Goal: Task Accomplishment & Management: Complete application form

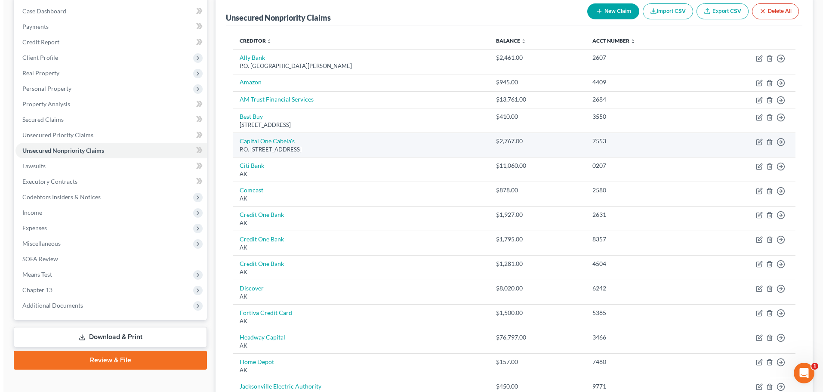
scroll to position [86, 0]
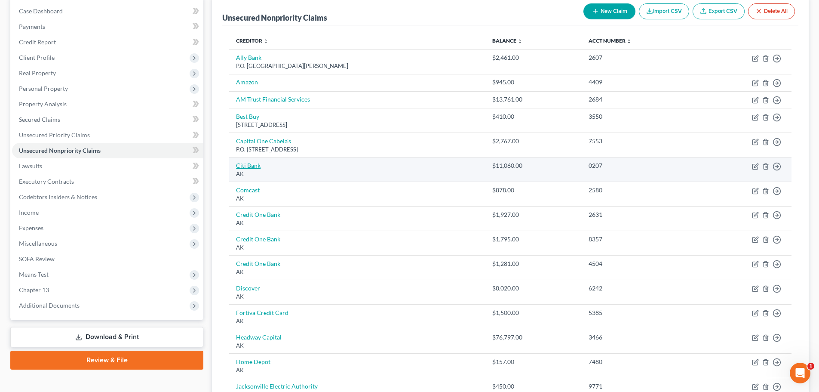
click at [245, 165] on link "Citi Bank" at bounding box center [248, 165] width 25 height 7
select select "1"
select select "2"
select select "0"
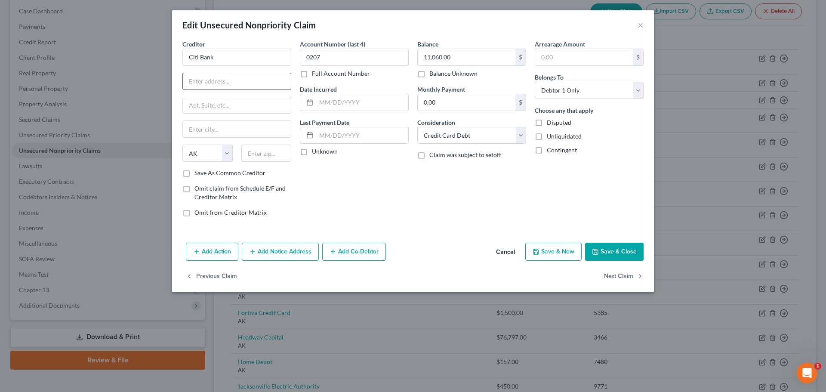
click at [239, 86] on input "text" at bounding box center [237, 81] width 108 height 16
paste input "5800 S Corporate Pl"
drag, startPoint x: 257, startPoint y: 80, endPoint x: 159, endPoint y: 88, distance: 98.8
click at [157, 87] on div "Edit Unsecured Nonpriority Claim × Creditor * Citi Bank 5800 S Corporate Pl Sta…" at bounding box center [413, 196] width 826 height 392
paste input "P.O. Box 183037"
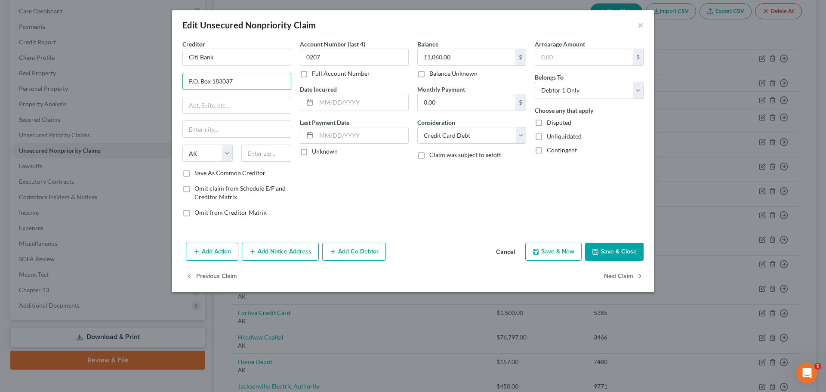
type input "P.O. Box 183037"
click at [266, 156] on input "text" at bounding box center [266, 152] width 50 height 17
paste input "43218"
type input "43218"
click at [424, 193] on div "Balance 11,060.00 $ Balance Unknown Balance Undetermined 11,060.00 $ Balance Un…" at bounding box center [471, 132] width 117 height 184
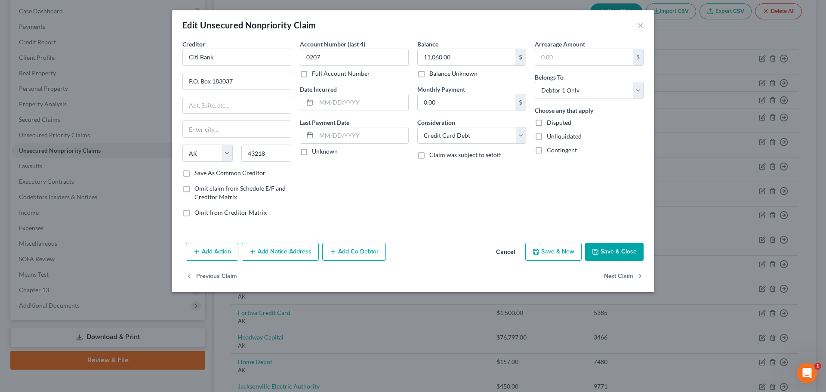
type input "Columbus"
select select "36"
click at [614, 253] on button "Save & Close" at bounding box center [614, 252] width 58 height 18
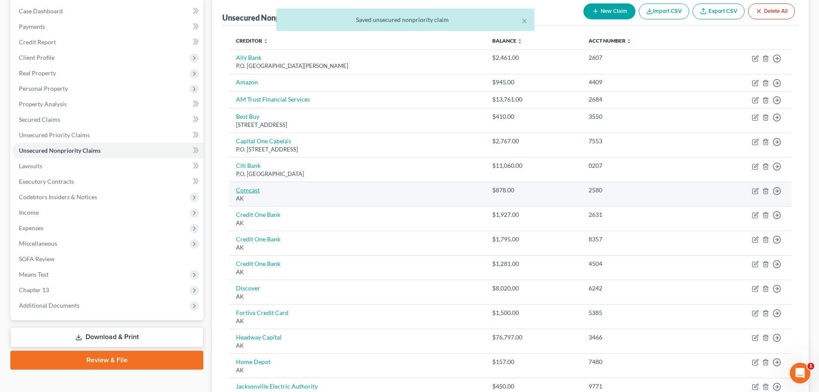
click at [255, 192] on link "Comcast" at bounding box center [248, 189] width 24 height 7
select select "1"
select select "0"
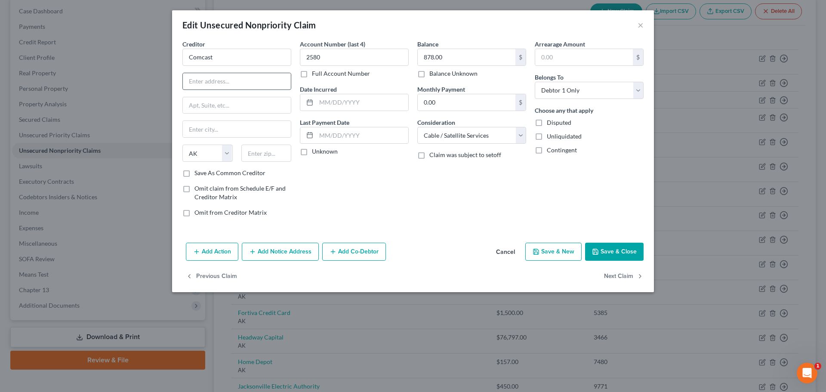
click at [242, 82] on input "text" at bounding box center [237, 81] width 108 height 16
paste input "1701 John F. Kennedy Boulevard"
type input "1701 John F. Kennedy Boulevard"
click at [222, 104] on input "text" at bounding box center [237, 105] width 108 height 16
paste input "ATTN: Legal Department/Arbitration"
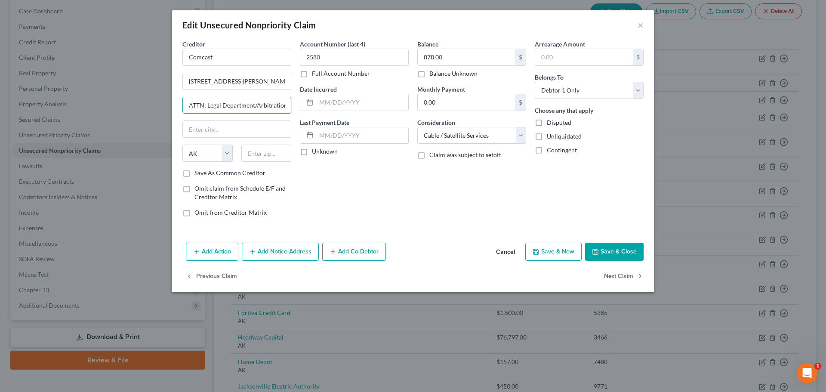
scroll to position [0, 1]
type input "ATTN: Legal Department/Arbitration"
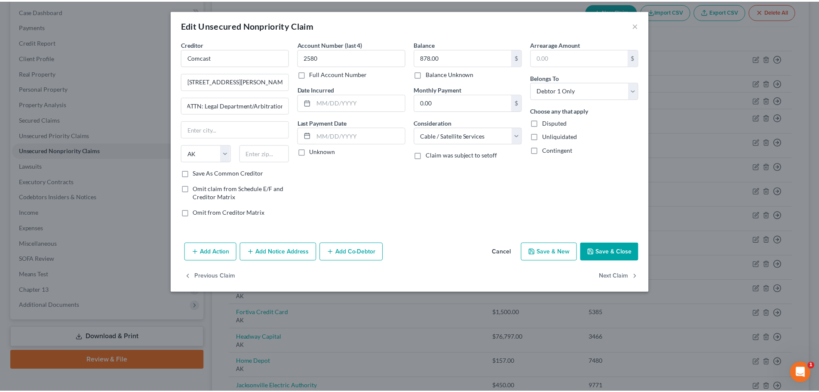
scroll to position [0, 0]
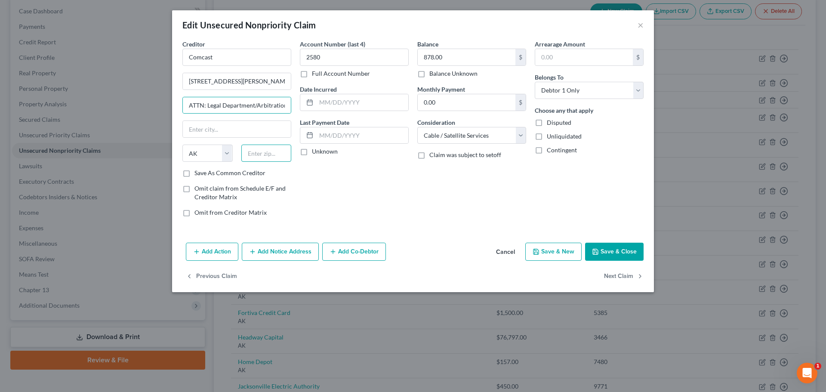
click at [266, 154] on input "text" at bounding box center [266, 152] width 50 height 17
paste input "19103"
type input "19103"
type input "[GEOGRAPHIC_DATA]"
select select "39"
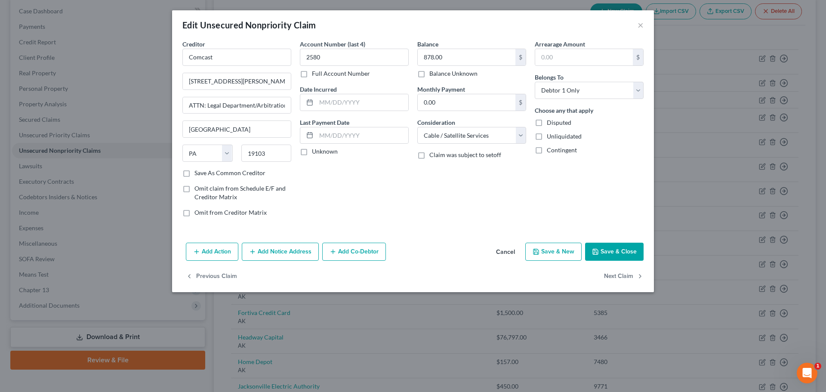
click at [479, 205] on div "Balance 878.00 $ Balance Unknown Balance Undetermined 878.00 $ Balance Unknown …" at bounding box center [471, 132] width 117 height 184
click at [611, 250] on button "Save & Close" at bounding box center [614, 252] width 58 height 18
type input "0"
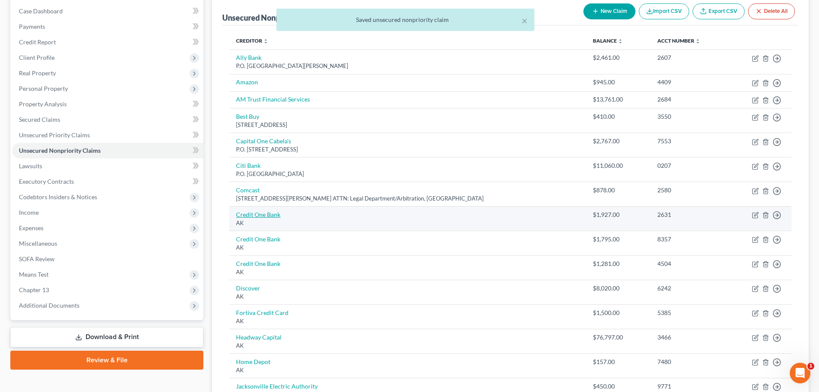
click at [272, 215] on link "Credit One Bank" at bounding box center [258, 214] width 44 height 7
select select "1"
select select "2"
select select "0"
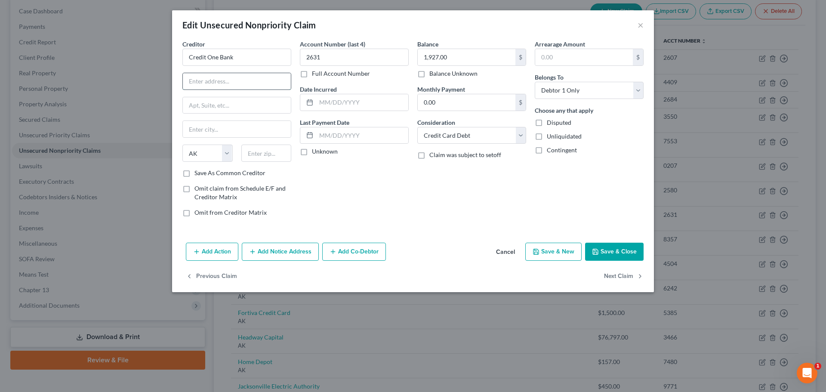
click at [240, 83] on input "text" at bounding box center [237, 81] width 108 height 16
paste input "P.O. Box 60500"
type input "P.O. Box 60500"
click at [262, 152] on input "text" at bounding box center [266, 152] width 50 height 17
type input "91716"
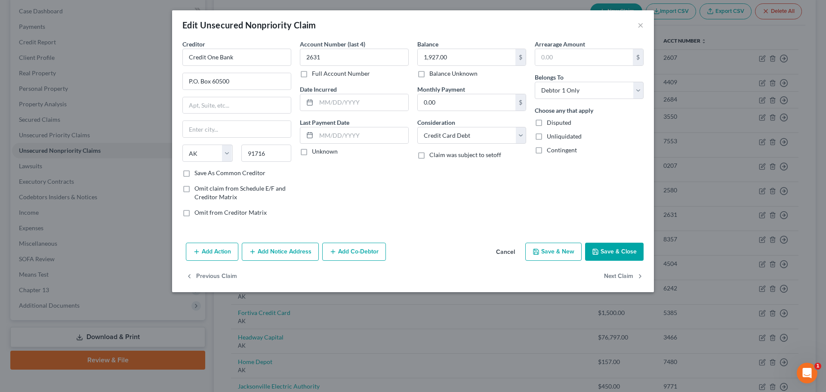
click at [347, 193] on div "Account Number (last 4) 2631 Full Account Number Date Incurred Last Payment Dat…" at bounding box center [353, 132] width 117 height 184
type input "City Of Industry"
select select "4"
click at [614, 250] on button "Save & Close" at bounding box center [614, 252] width 58 height 18
type input "0"
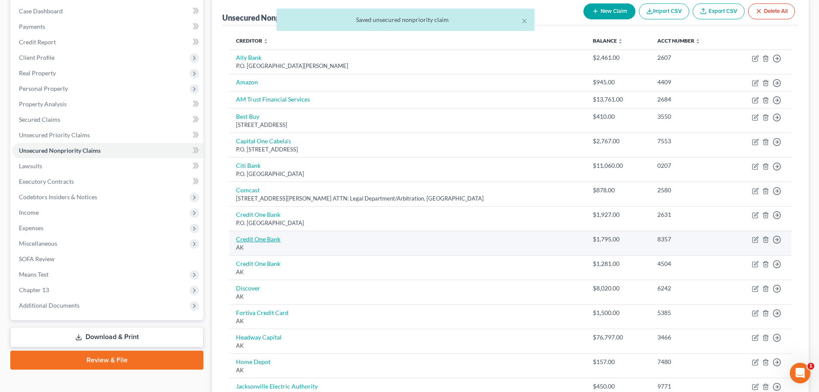
click at [258, 238] on link "Credit One Bank" at bounding box center [258, 238] width 44 height 7
select select "1"
select select "2"
select select "0"
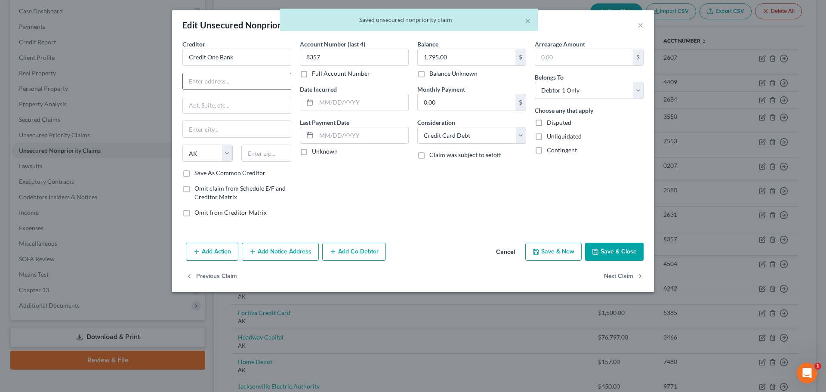
click at [243, 79] on input "text" at bounding box center [237, 81] width 108 height 16
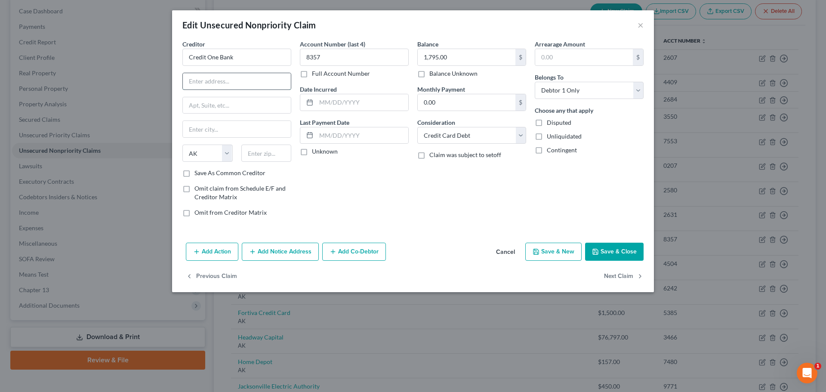
paste input "P.O. Box 60500"
type input "P.O. Box 60500"
click at [281, 155] on input "text" at bounding box center [266, 152] width 50 height 17
click at [395, 208] on div "Account Number (last 4) 8357 Full Account Number Date Incurred Last Payment Dat…" at bounding box center [353, 132] width 117 height 184
click at [361, 198] on div "Account Number (last 4) 8357 Full Account Number Date Incurred Last Payment Dat…" at bounding box center [353, 132] width 117 height 184
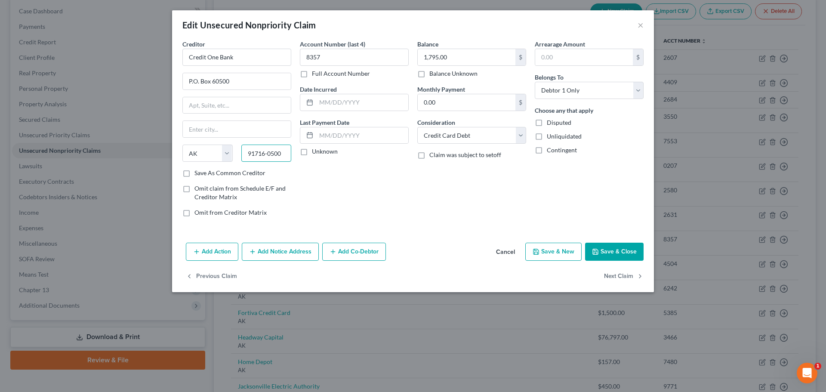
click at [280, 153] on input "91716-0500" at bounding box center [266, 152] width 50 height 17
type input "91716"
type input "City Of Industry"
select select "4"
click at [363, 205] on div "Account Number (last 4) 8357 Full Account Number Date Incurred Last Payment Dat…" at bounding box center [353, 132] width 117 height 184
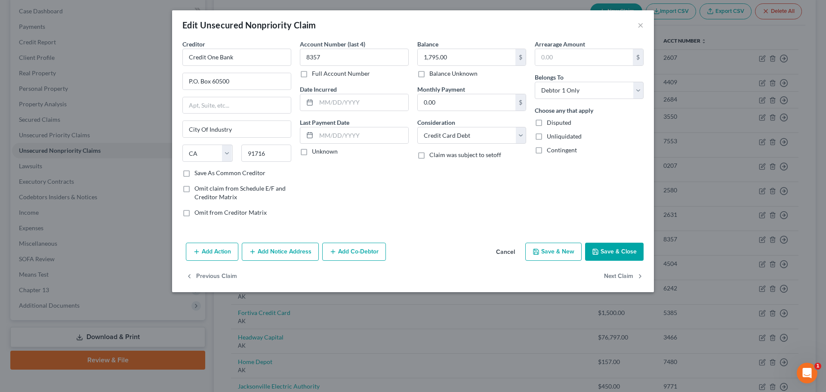
click at [598, 250] on icon "button" at bounding box center [595, 251] width 5 height 5
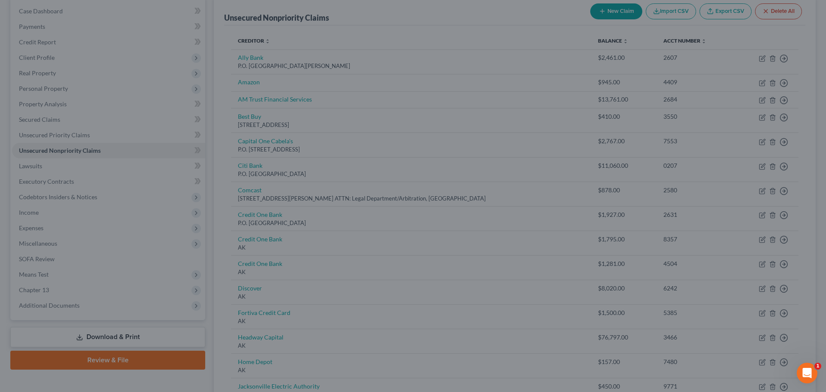
type input "0"
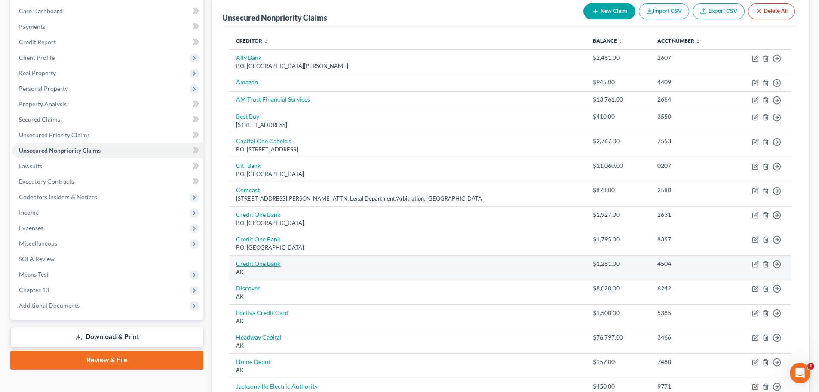
click at [261, 265] on link "Credit One Bank" at bounding box center [258, 263] width 44 height 7
select select "1"
select select "2"
select select "0"
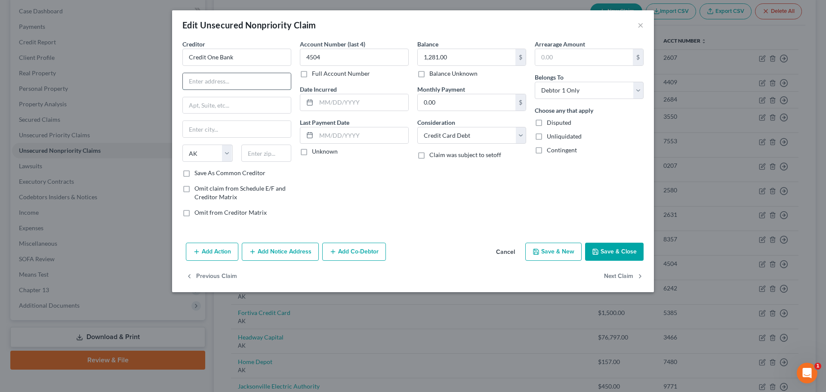
click at [262, 77] on input "text" at bounding box center [237, 81] width 108 height 16
paste input "P.O. Box 60500"
type input "P.O. Box 60500"
click at [275, 151] on input "text" at bounding box center [266, 152] width 50 height 17
type input "91716"
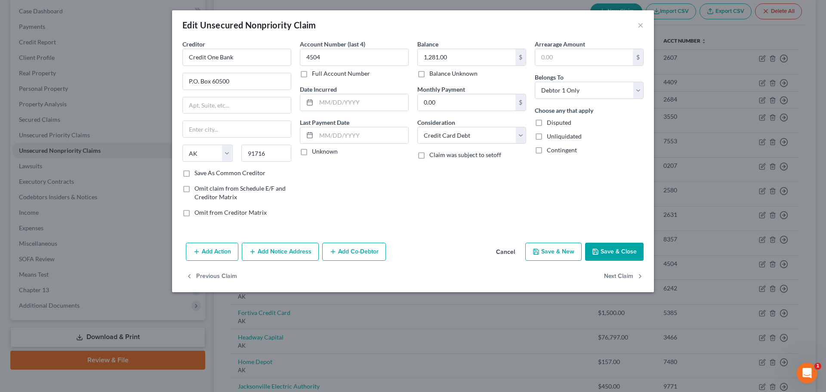
click at [615, 215] on div "Arrearage Amount $ Belongs To * Select Debtor 1 Only Debtor 2 Only Debtor 1 And…" at bounding box center [588, 132] width 117 height 184
type input "City Of Industry"
select select "4"
click at [615, 249] on button "Save & Close" at bounding box center [614, 252] width 58 height 18
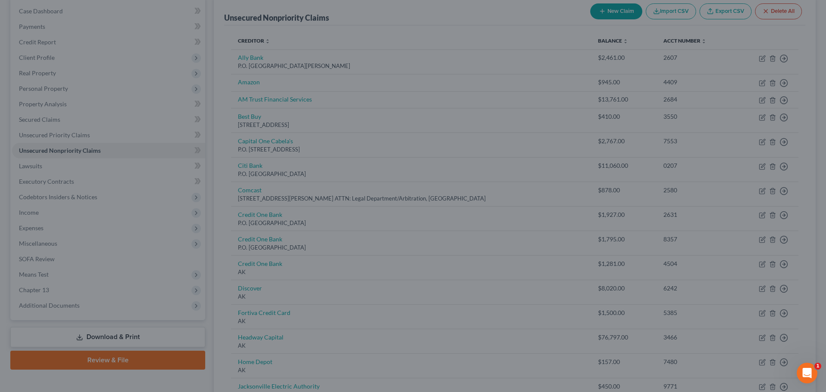
type input "0"
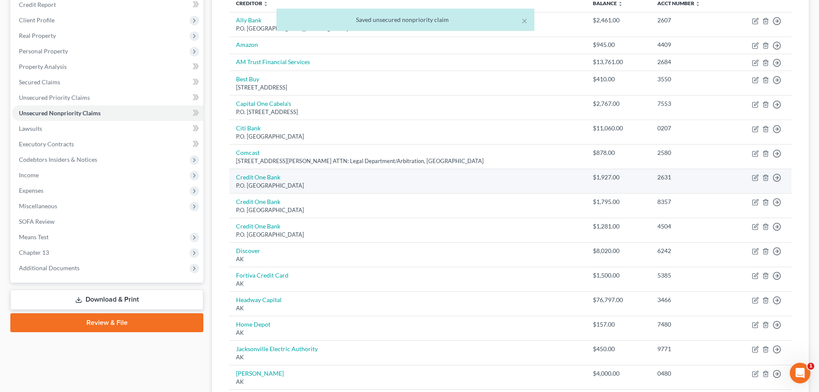
scroll to position [172, 0]
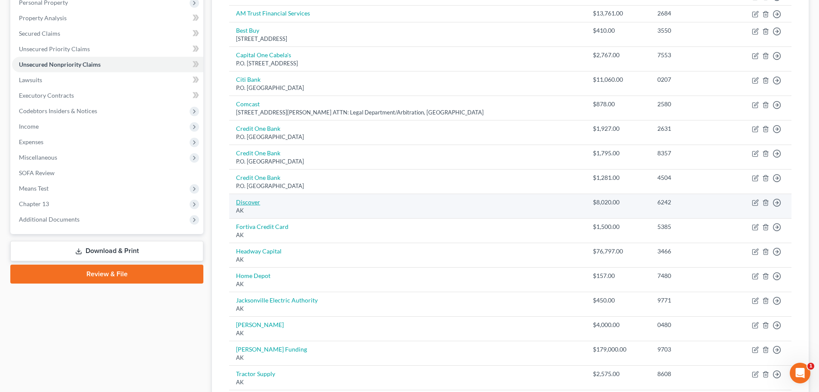
click at [243, 203] on link "Discover" at bounding box center [248, 201] width 24 height 7
select select "1"
select select "2"
select select "0"
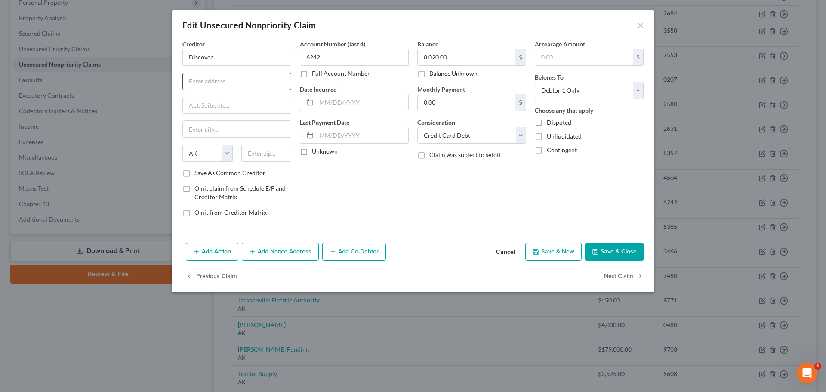
click at [229, 83] on input "text" at bounding box center [237, 81] width 108 height 16
paste input "P.O. Box 30943"
type input "P.O. Box 30943"
click at [271, 153] on input "text" at bounding box center [266, 152] width 50 height 17
type input "84130"
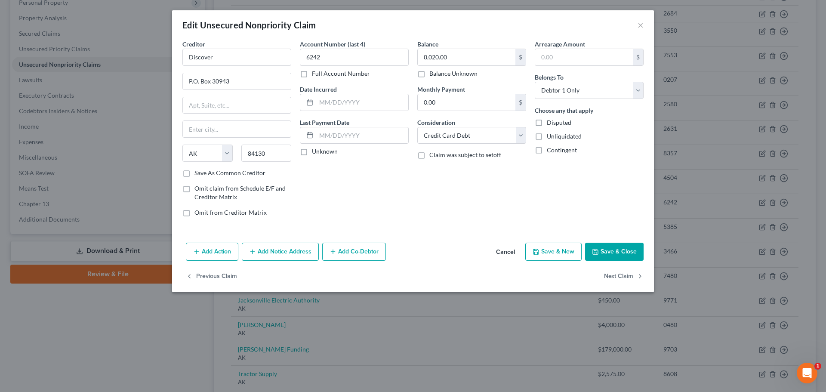
type input "[GEOGRAPHIC_DATA]"
select select "46"
click at [419, 214] on div "Balance 8,020.00 $ Balance Unknown Balance Undetermined 8,020.00 $ Balance Unkn…" at bounding box center [471, 132] width 117 height 184
click at [610, 251] on button "Save & Close" at bounding box center [614, 252] width 58 height 18
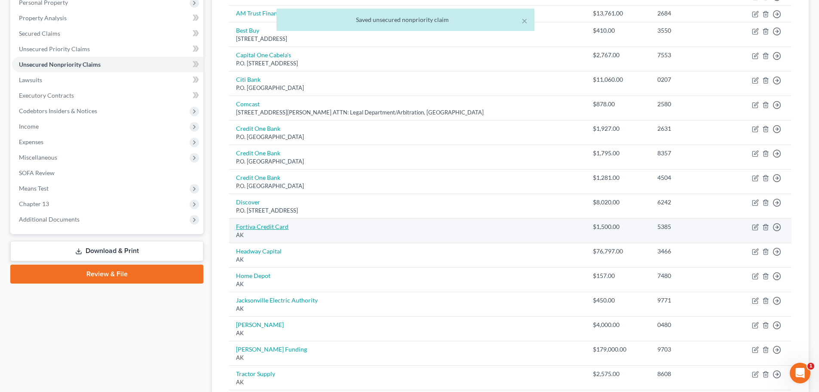
click at [251, 226] on link "Fortiva Credit Card" at bounding box center [262, 226] width 52 height 7
select select "1"
select select "2"
select select "0"
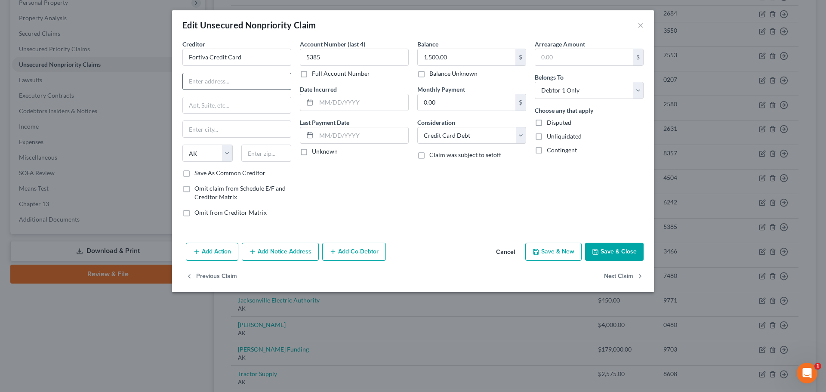
click at [250, 81] on input "text" at bounding box center [237, 81] width 108 height 16
paste input "P.O. Box 105555"
type input "P.O. Box 105555"
click at [472, 195] on div "Balance 1,500.00 $ Balance Unknown Balance Undetermined 1,500.00 $ Balance Unkn…" at bounding box center [471, 132] width 117 height 184
click at [263, 151] on input "text" at bounding box center [266, 152] width 50 height 17
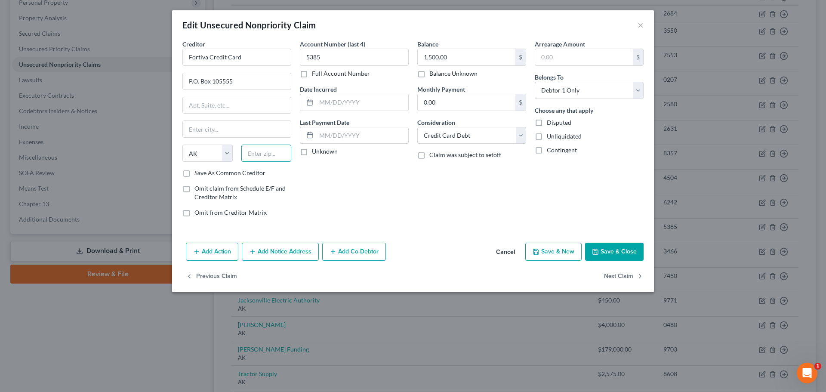
paste input "30348"
type input "30348"
click at [409, 177] on div "Account Number (last 4) 5385 Full Account Number Date Incurred Last Payment Dat…" at bounding box center [353, 132] width 117 height 184
type input "Atlanta"
select select "10"
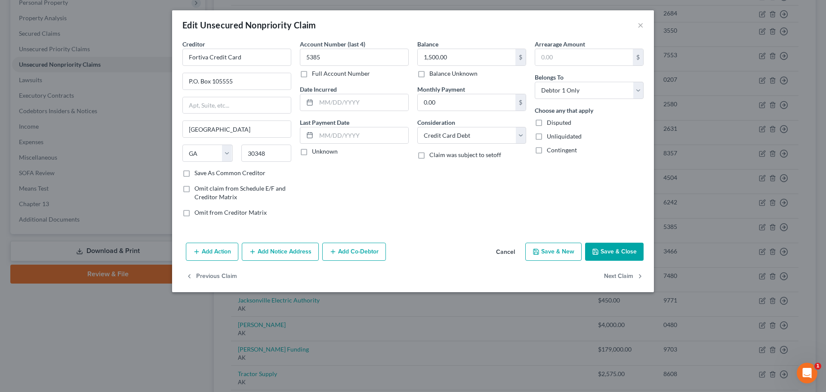
click at [624, 251] on button "Save & Close" at bounding box center [614, 252] width 58 height 18
type input "0"
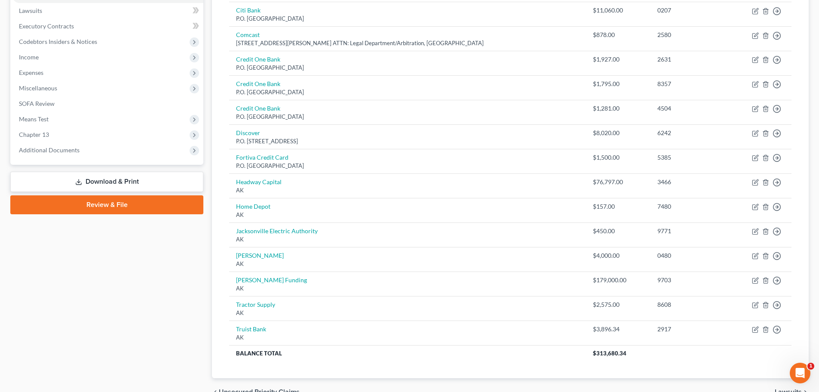
scroll to position [0, 0]
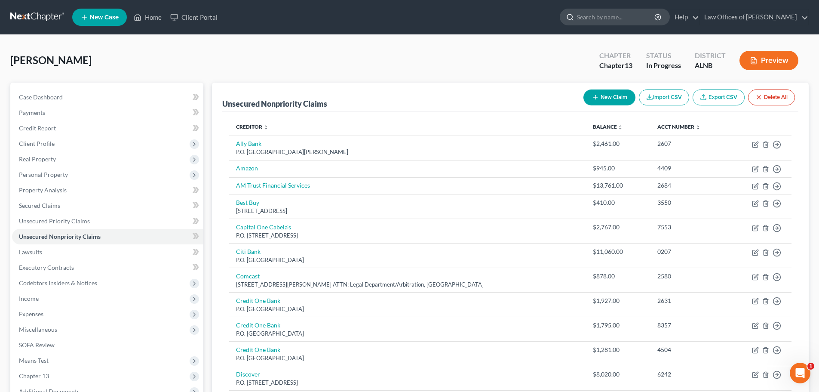
click at [624, 18] on input "search" at bounding box center [616, 17] width 79 height 16
type input "Heflin"
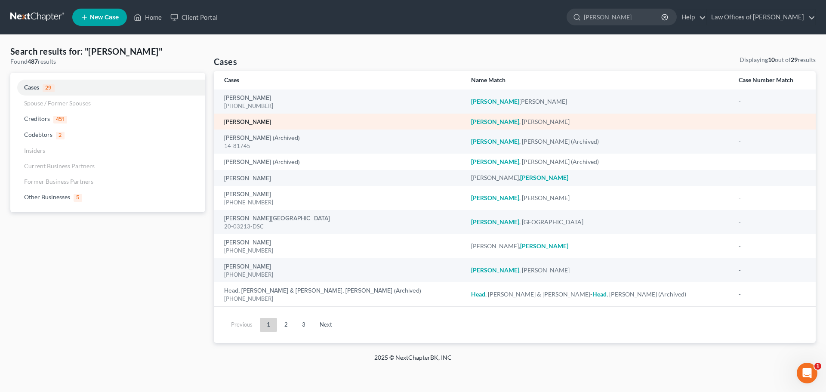
click at [246, 121] on link "Heflin, John" at bounding box center [247, 122] width 47 height 6
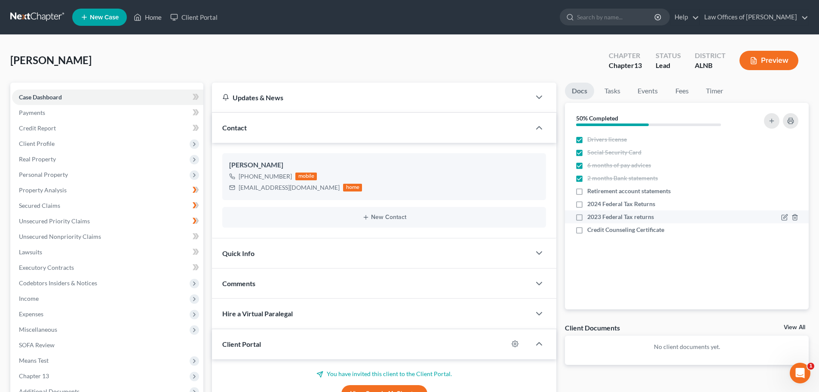
drag, startPoint x: 579, startPoint y: 204, endPoint x: 579, endPoint y: 217, distance: 13.3
click at [587, 204] on label "2024 Federal Tax Returns" at bounding box center [621, 204] width 68 height 9
click at [591, 204] on input "2024 Federal Tax Returns" at bounding box center [594, 203] width 6 height 6
checkbox input "true"
click at [587, 217] on label "2023 Federal Tax returns" at bounding box center [620, 216] width 67 height 9
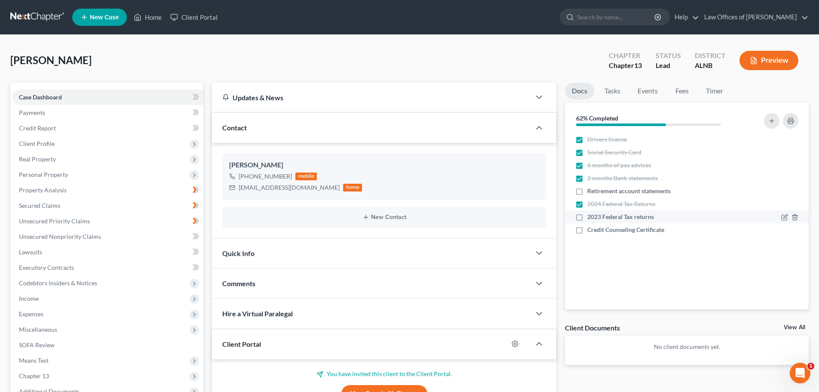
click at [591, 217] on input "2023 Federal Tax returns" at bounding box center [594, 215] width 6 height 6
checkbox input "true"
drag, startPoint x: 580, startPoint y: 230, endPoint x: 726, endPoint y: 182, distance: 154.1
click at [587, 230] on label "Credit Counseling Certificate" at bounding box center [625, 229] width 77 height 9
click at [591, 230] on input "Credit Counseling Certificate" at bounding box center [594, 228] width 6 height 6
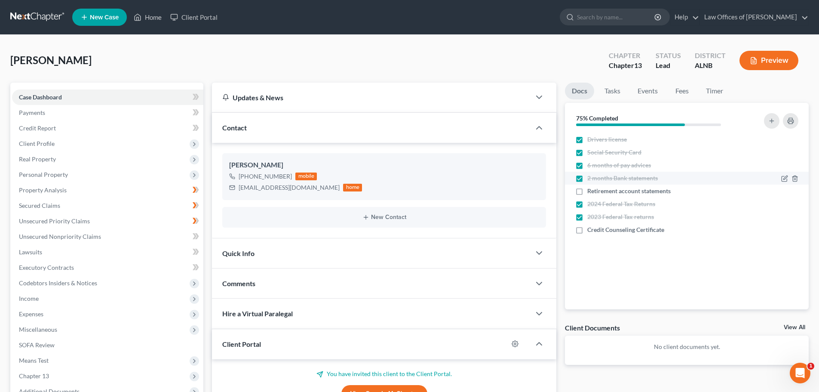
checkbox input "true"
click at [90, 237] on span "Unsecured Nonpriority Claims" at bounding box center [60, 236] width 82 height 7
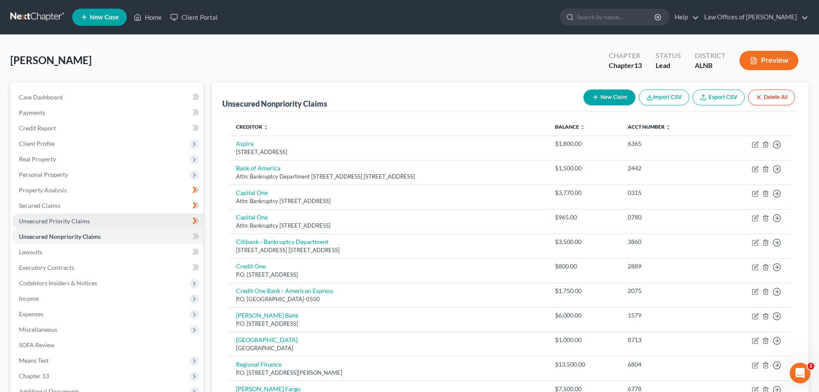
click at [100, 221] on link "Unsecured Priority Claims" at bounding box center [107, 220] width 191 height 15
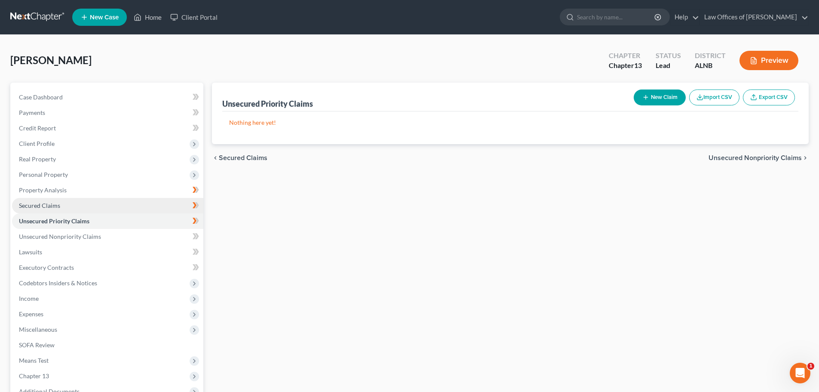
click at [85, 209] on link "Secured Claims" at bounding box center [107, 205] width 191 height 15
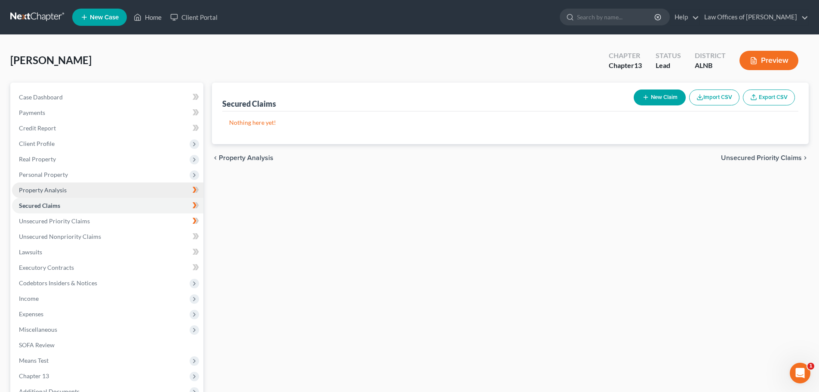
click at [94, 185] on link "Property Analysis" at bounding box center [107, 189] width 191 height 15
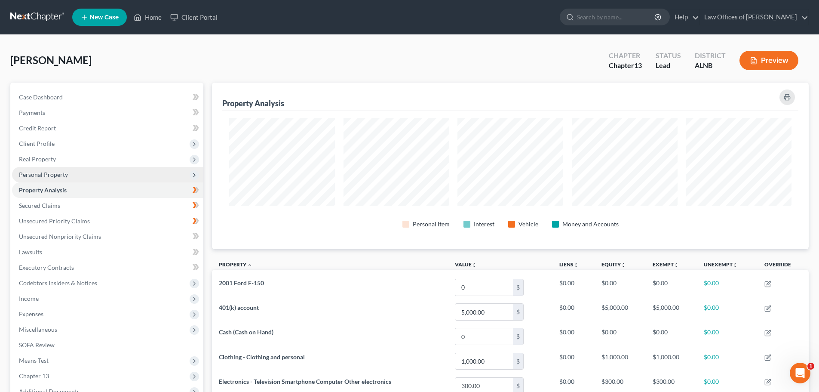
scroll to position [166, 597]
click at [98, 176] on span "Personal Property" at bounding box center [107, 174] width 191 height 15
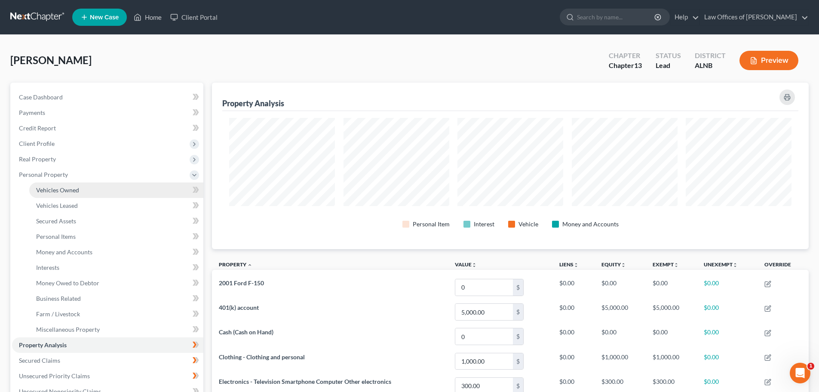
click at [98, 192] on link "Vehicles Owned" at bounding box center [116, 189] width 174 height 15
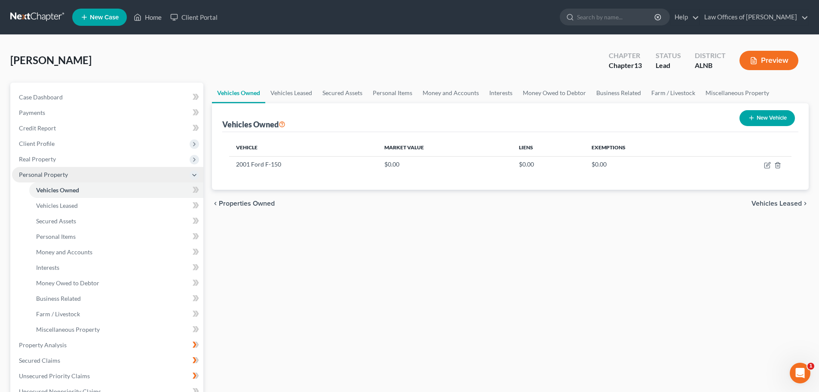
click at [194, 174] on icon at bounding box center [194, 175] width 7 height 7
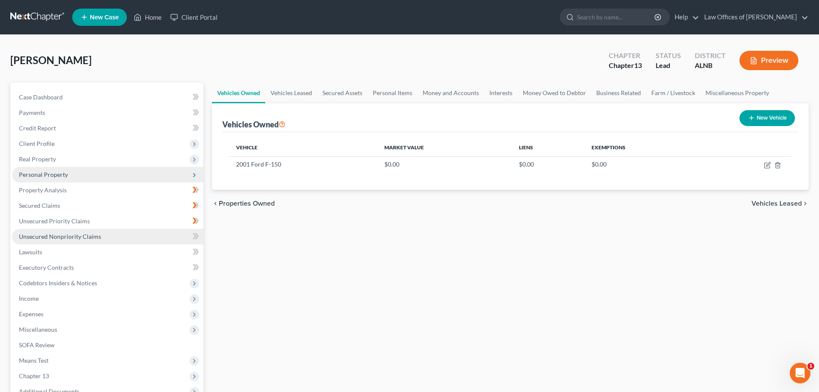
click at [158, 236] on link "Unsecured Nonpriority Claims" at bounding box center [107, 236] width 191 height 15
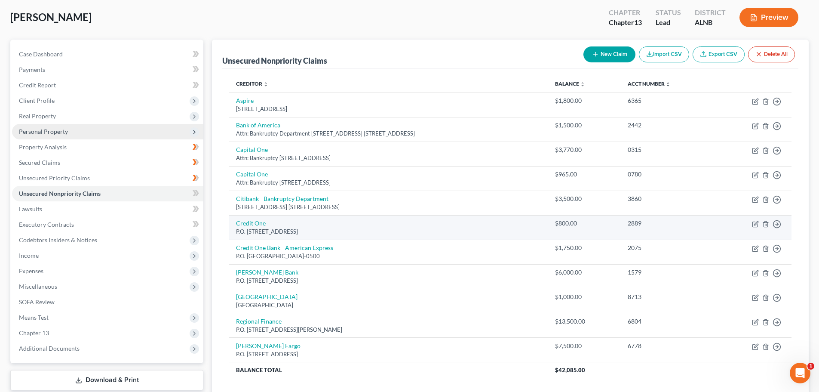
scroll to position [106, 0]
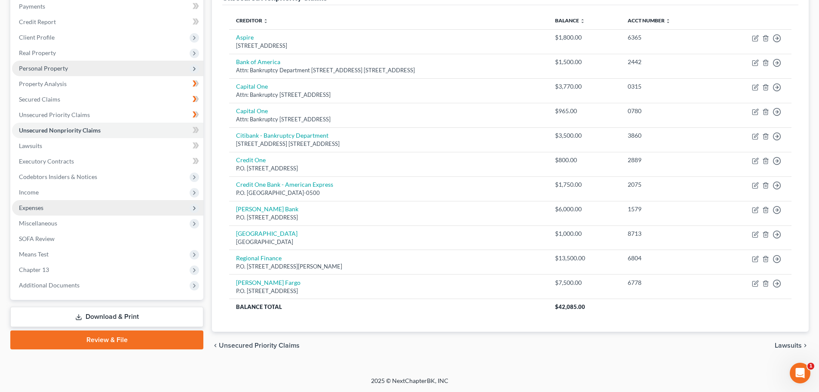
click at [109, 205] on span "Expenses" at bounding box center [107, 207] width 191 height 15
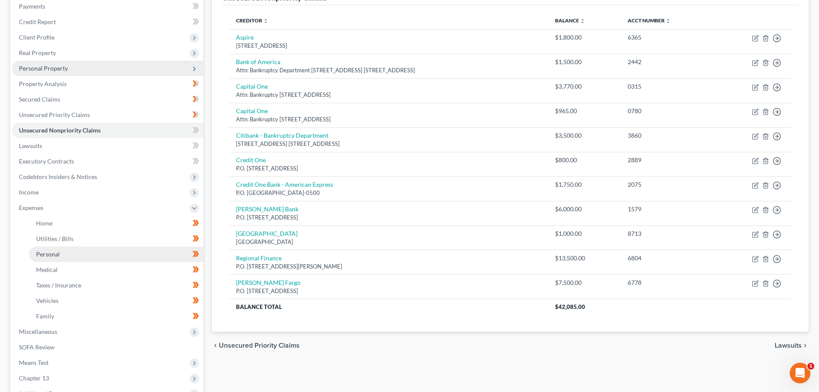
click at [96, 252] on link "Personal" at bounding box center [116, 253] width 174 height 15
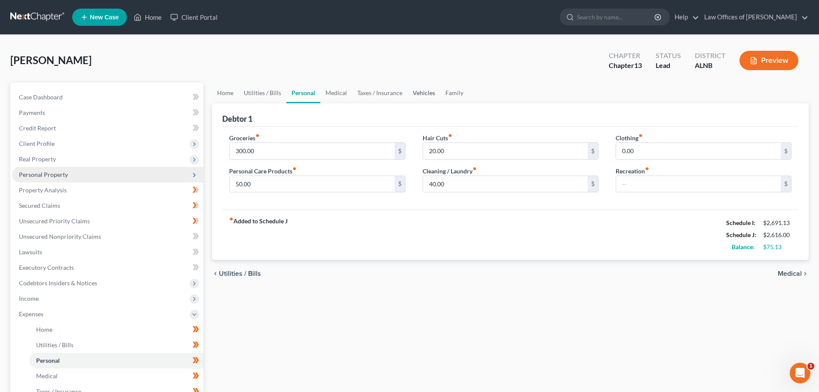
click at [420, 92] on link "Vehicles" at bounding box center [424, 93] width 33 height 21
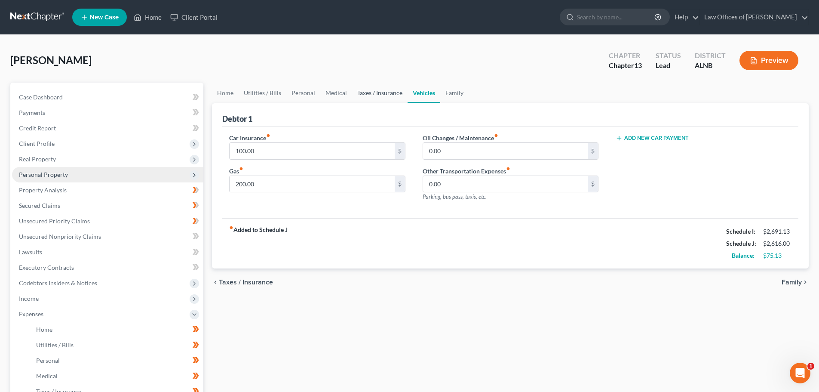
click at [360, 91] on link "Taxes / Insurance" at bounding box center [379, 93] width 55 height 21
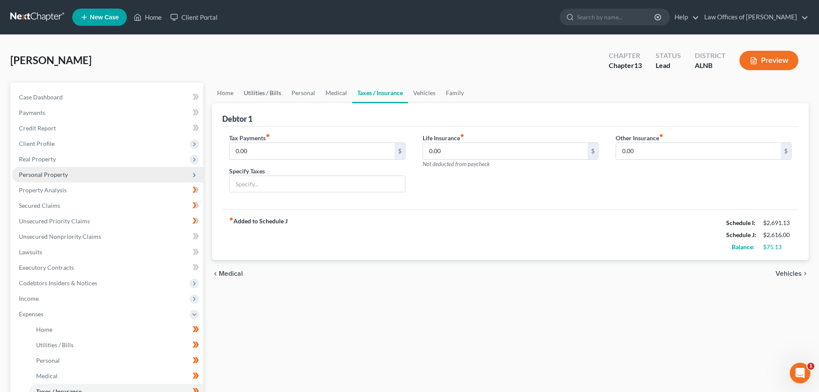
click at [253, 91] on link "Utilities / Bills" at bounding box center [263, 93] width 48 height 21
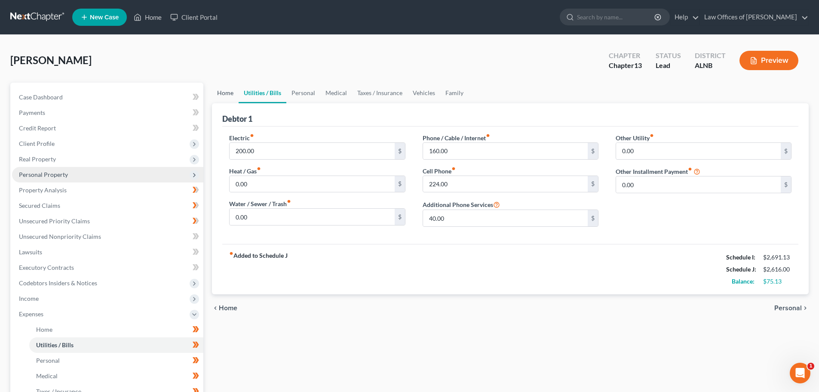
click at [227, 91] on link "Home" at bounding box center [225, 93] width 27 height 21
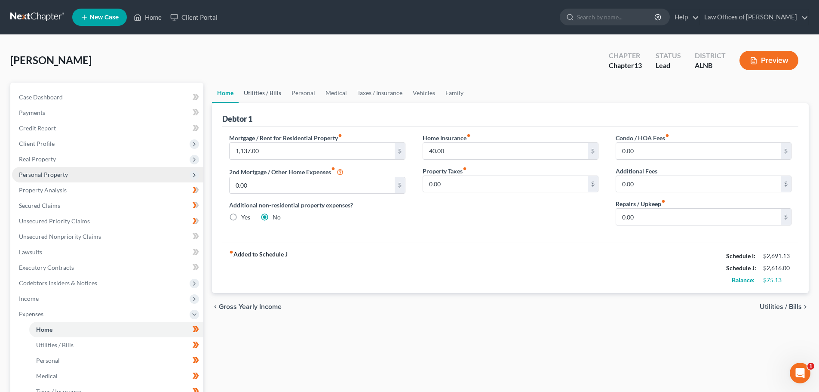
click at [253, 92] on link "Utilities / Bills" at bounding box center [263, 93] width 48 height 21
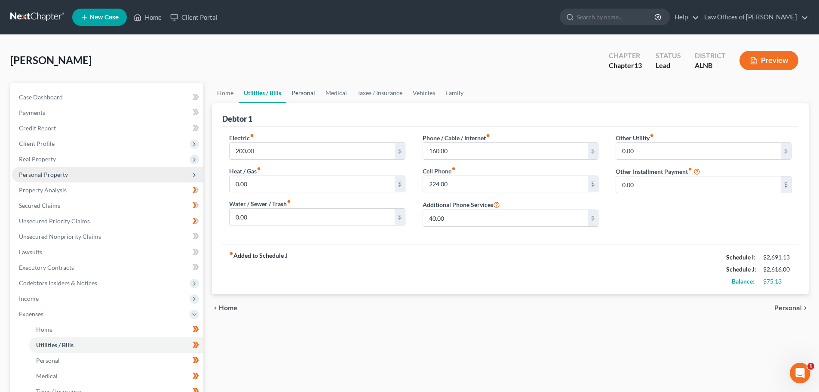
click at [302, 93] on link "Personal" at bounding box center [303, 93] width 34 height 21
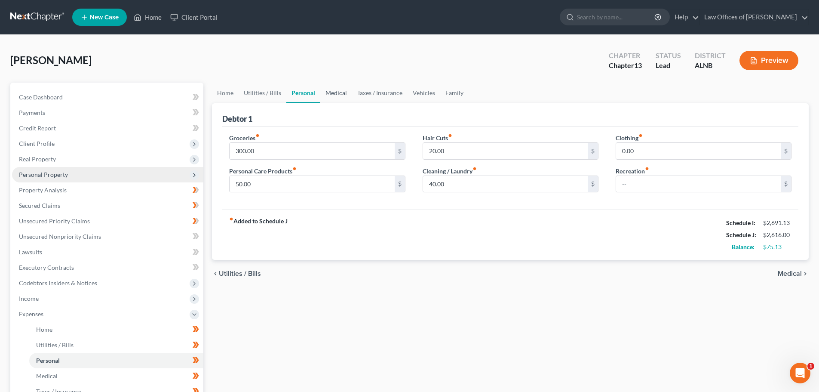
click at [336, 94] on link "Medical" at bounding box center [336, 93] width 32 height 21
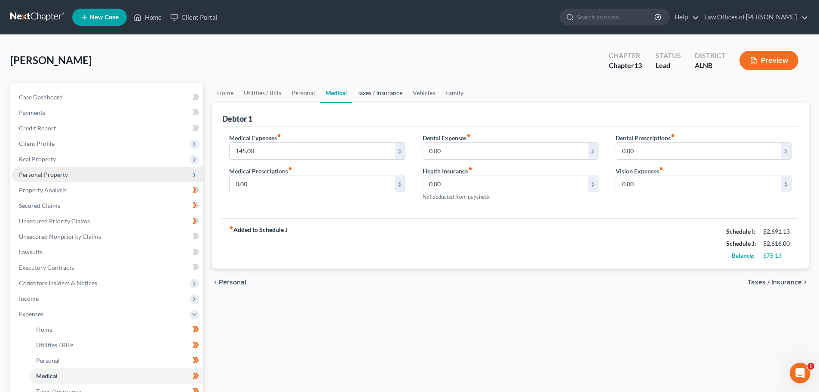
click at [364, 93] on link "Taxes / Insurance" at bounding box center [379, 93] width 55 height 21
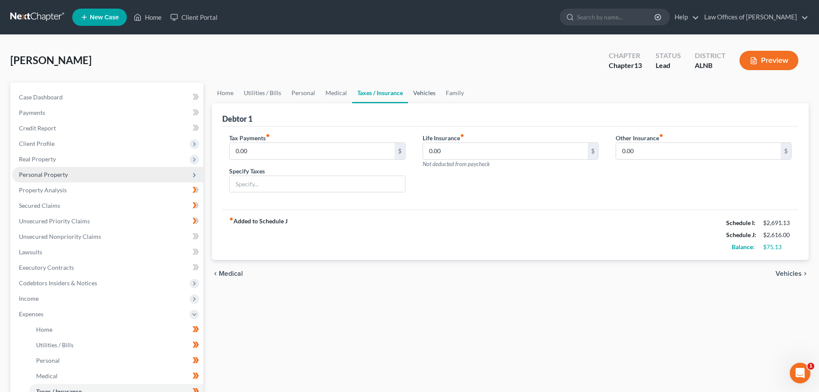
click at [422, 89] on link "Vehicles" at bounding box center [424, 93] width 33 height 21
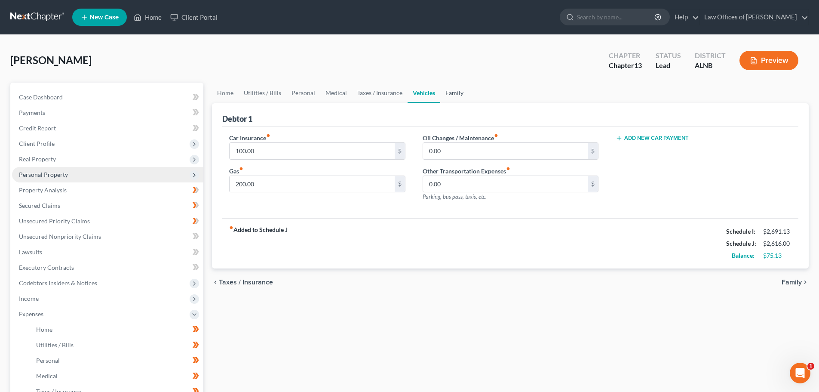
click at [452, 93] on link "Family" at bounding box center [454, 93] width 28 height 21
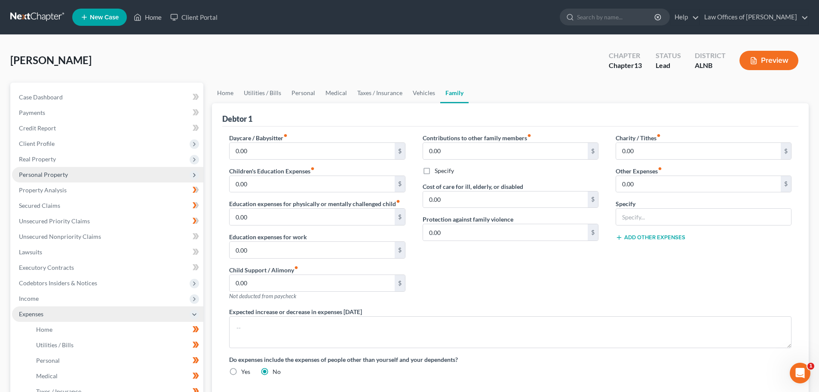
click at [189, 313] on span "Expenses" at bounding box center [107, 313] width 191 height 15
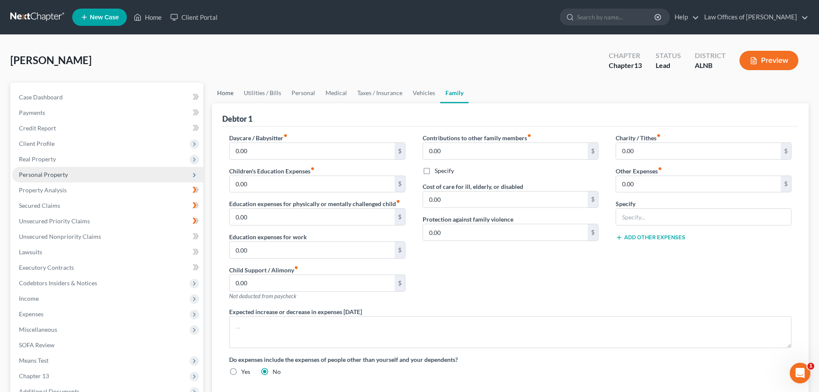
click at [220, 91] on link "Home" at bounding box center [225, 93] width 27 height 21
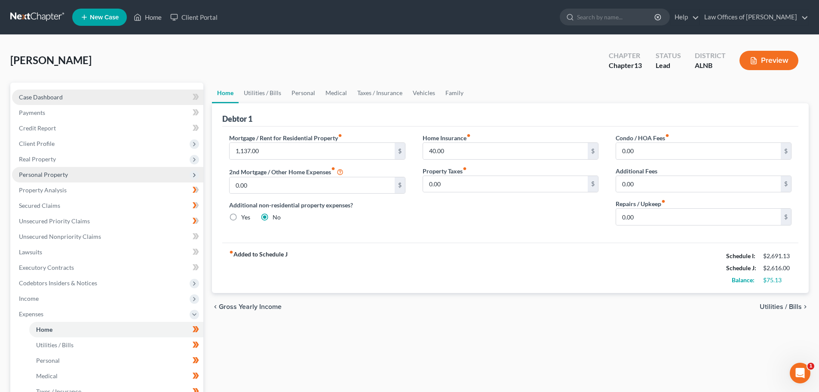
click at [27, 98] on span "Case Dashboard" at bounding box center [41, 96] width 44 height 7
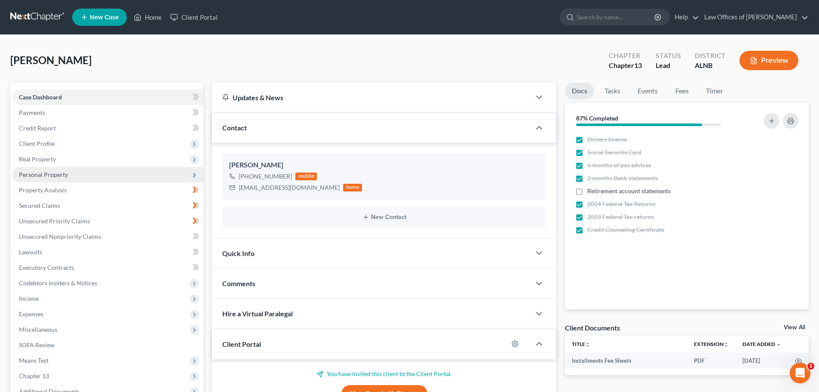
drag, startPoint x: 57, startPoint y: 98, endPoint x: 392, endPoint y: 44, distance: 339.3
click at [57, 98] on span "Case Dashboard" at bounding box center [40, 96] width 43 height 7
click at [598, 19] on input "search" at bounding box center [616, 17] width 79 height 16
type input "Butts"
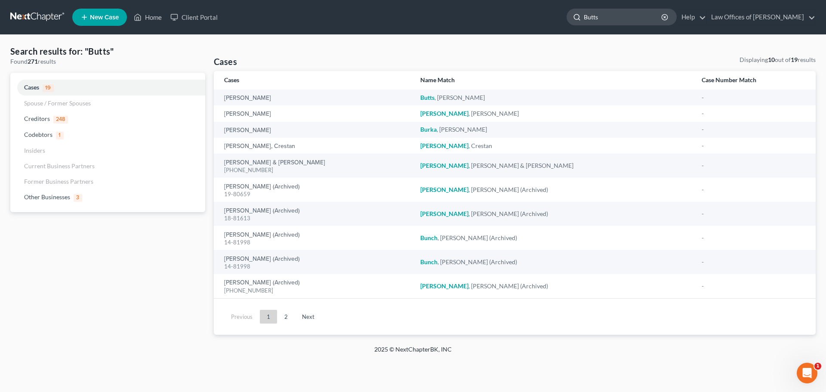
click at [624, 16] on input "Butts" at bounding box center [623, 17] width 79 height 16
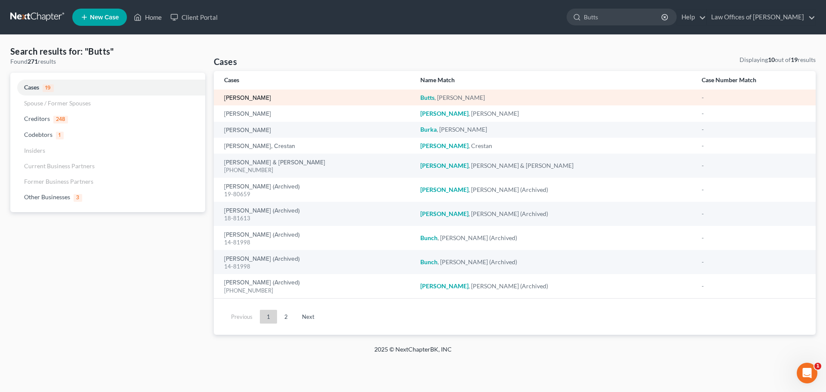
click at [255, 96] on link "[PERSON_NAME]" at bounding box center [247, 98] width 47 height 6
select select "4"
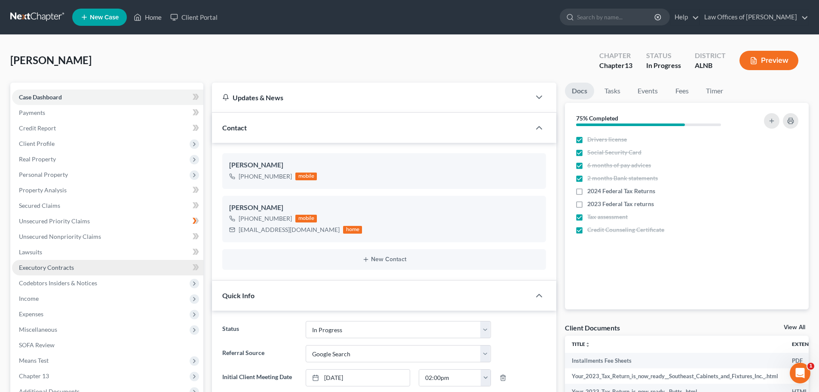
scroll to position [129, 0]
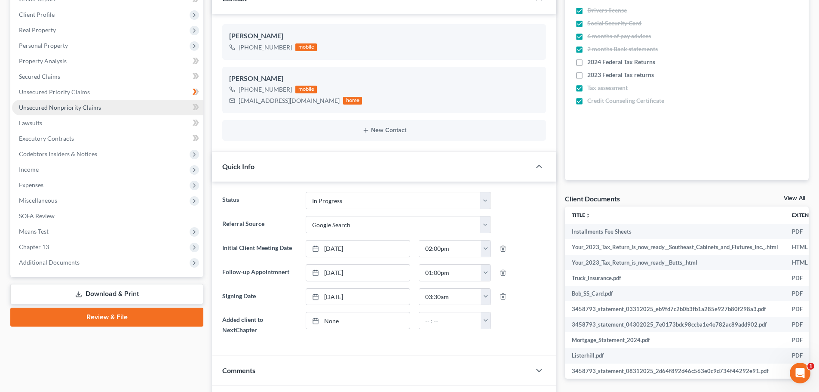
click at [98, 108] on span "Unsecured Nonpriority Claims" at bounding box center [60, 107] width 82 height 7
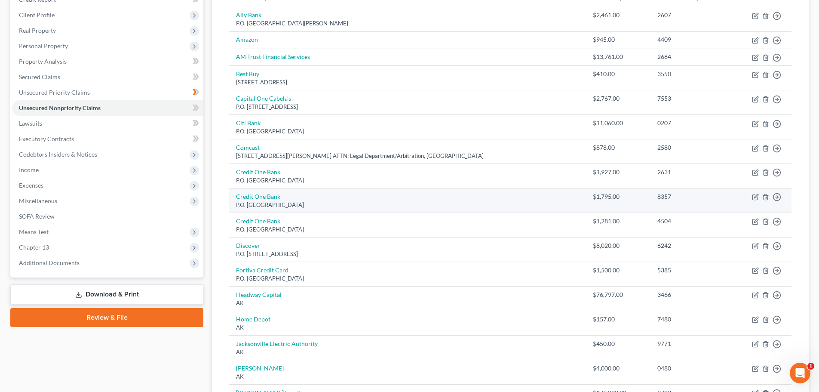
scroll to position [116, 0]
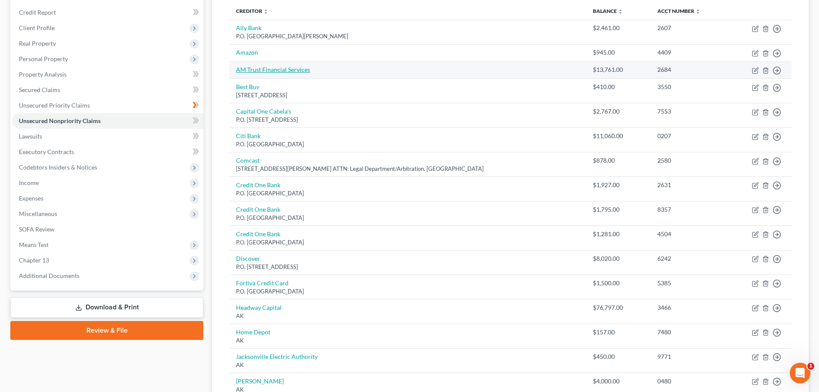
click at [267, 71] on link "AM Trust Financial Services" at bounding box center [273, 69] width 74 height 7
select select "1"
select select "0"
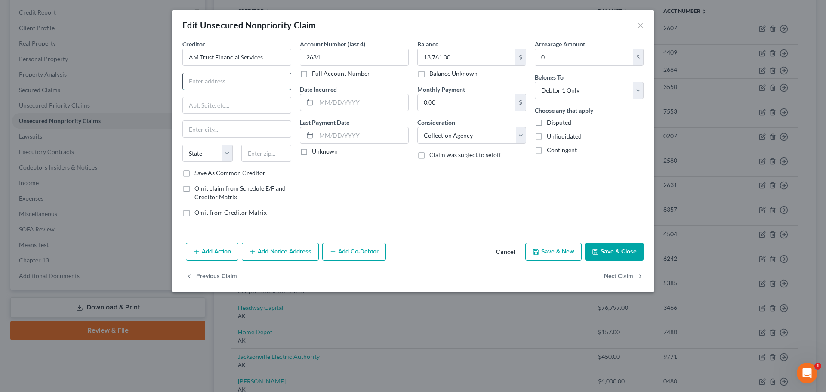
click at [245, 80] on input "text" at bounding box center [237, 81] width 108 height 16
type input "PO Box 6939"
click at [277, 154] on input "text" at bounding box center [266, 152] width 50 height 17
type input "44114"
click at [353, 183] on div "Account Number (last 4) 2684 Full Account Number Date Incurred Last Payment Dat…" at bounding box center [353, 132] width 117 height 184
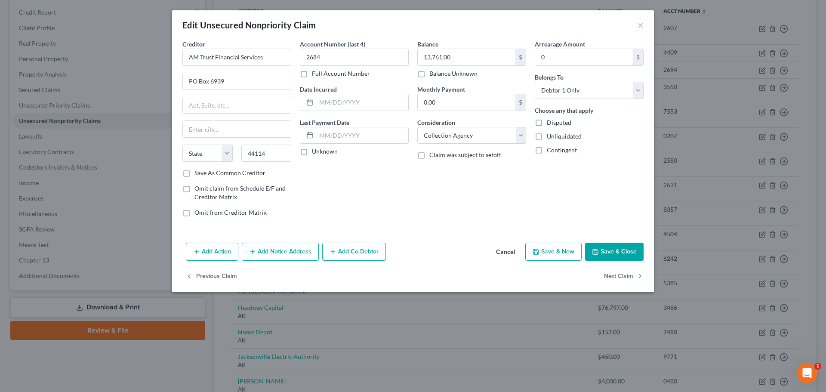
type input "Cleveland"
select select "36"
click at [619, 251] on button "Save & Close" at bounding box center [614, 252] width 58 height 18
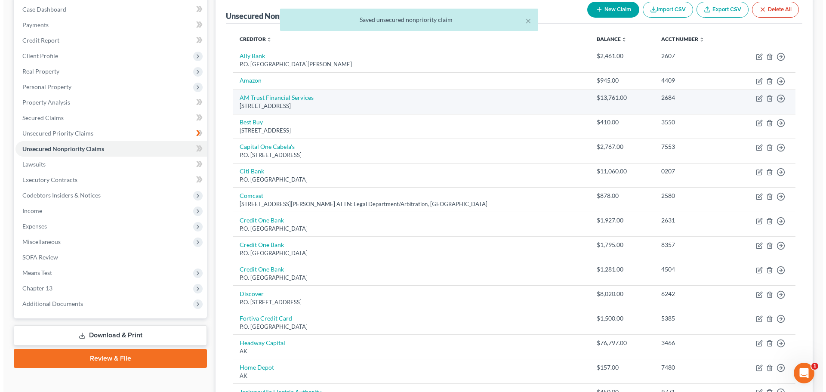
scroll to position [73, 0]
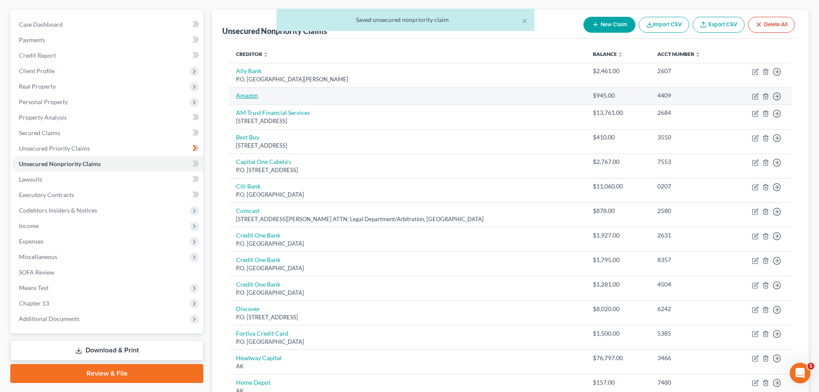
click at [253, 98] on link "Amazon" at bounding box center [247, 95] width 22 height 7
select select "2"
select select "0"
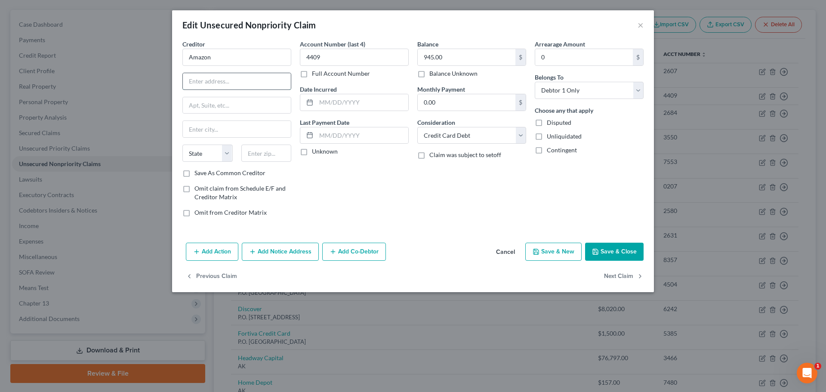
click at [246, 81] on input "text" at bounding box center [237, 81] width 108 height 16
type input "PO Box 71777"
click at [266, 154] on input "text" at bounding box center [266, 152] width 50 height 17
click at [400, 194] on div "Account Number (last 4) 4409 Full Account Number Date Incurred Last Payment Dat…" at bounding box center [353, 132] width 117 height 184
click at [404, 184] on div "Account Number (last 4) 4409 Full Account Number Date Incurred Last Payment Dat…" at bounding box center [353, 132] width 117 height 184
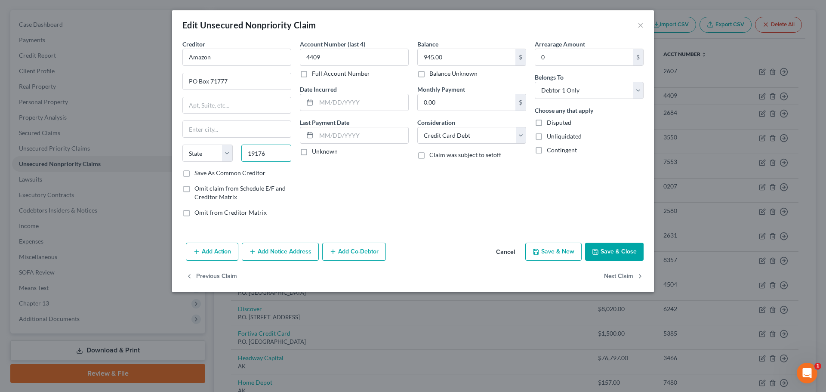
click at [269, 154] on input "19176" at bounding box center [266, 152] width 50 height 17
click at [269, 152] on input "19176" at bounding box center [266, 152] width 50 height 17
drag, startPoint x: 269, startPoint y: 152, endPoint x: 250, endPoint y: 151, distance: 18.6
click at [250, 151] on input "19176" at bounding box center [266, 152] width 50 height 17
click at [309, 176] on div "Account Number (last 4) 4409 Full Account Number Date Incurred Last Payment Dat…" at bounding box center [353, 132] width 117 height 184
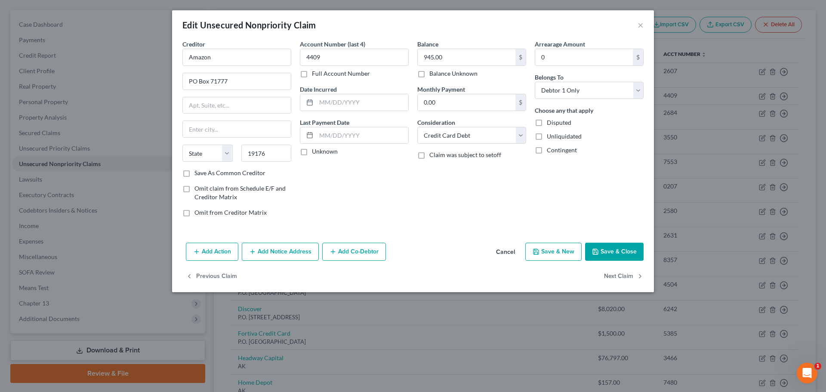
click at [309, 176] on div "Account Number (last 4) 4409 Full Account Number Date Incurred Last Payment Dat…" at bounding box center [353, 132] width 117 height 184
click at [270, 153] on input "19176" at bounding box center [266, 152] width 50 height 17
drag, startPoint x: 270, startPoint y: 153, endPoint x: 239, endPoint y: 149, distance: 32.0
click at [239, 149] on div "19176" at bounding box center [266, 152] width 59 height 17
type input "19176"
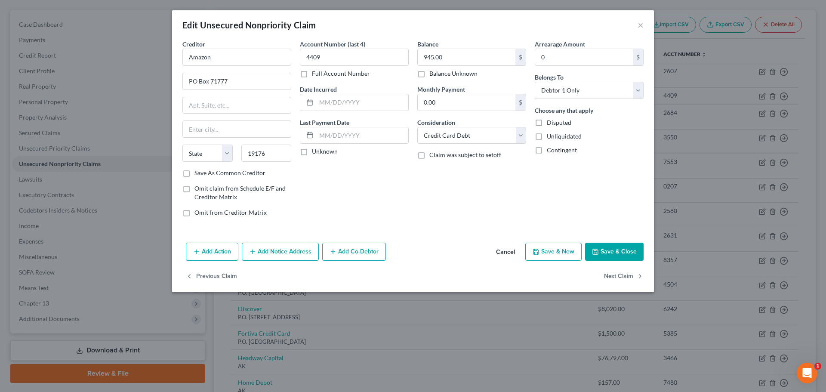
click at [364, 205] on div "Account Number (last 4) 4409 Full Account Number Date Incurred Last Payment Dat…" at bounding box center [353, 132] width 117 height 184
click at [230, 128] on input "text" at bounding box center [237, 129] width 108 height 16
type input "[GEOGRAPHIC_DATA]"
click at [361, 184] on div "Account Number (last 4) 4409 Full Account Number Date Incurred Last Payment Dat…" at bounding box center [353, 132] width 117 height 184
click at [228, 158] on select "State [US_STATE] AK AR AZ CA CO CT DE DC [GEOGRAPHIC_DATA] [GEOGRAPHIC_DATA] GU…" at bounding box center [207, 152] width 50 height 17
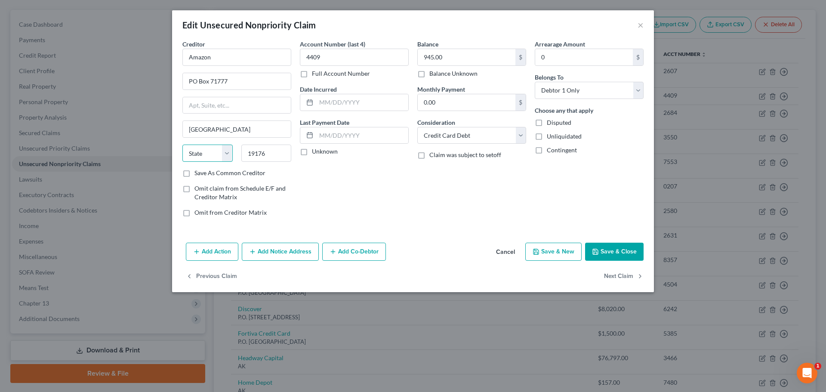
select select "39"
click at [182, 144] on select "State [US_STATE] AK AR AZ CA CO CT DE DC [GEOGRAPHIC_DATA] [GEOGRAPHIC_DATA] GU…" at bounding box center [207, 152] width 50 height 17
click at [424, 224] on div "Creditor * Amazon PO Box 71777 Philadelphia State AL AK AR AZ CA CO CT DE DC FL…" at bounding box center [413, 140] width 482 height 200
click at [439, 214] on div "Balance 945.00 $ Balance Unknown Balance Undetermined 945.00 $ Balance Unknown …" at bounding box center [471, 132] width 117 height 184
click at [362, 203] on div "Account Number (last 4) 4409 Full Account Number Date Incurred Last Payment Dat…" at bounding box center [353, 132] width 117 height 184
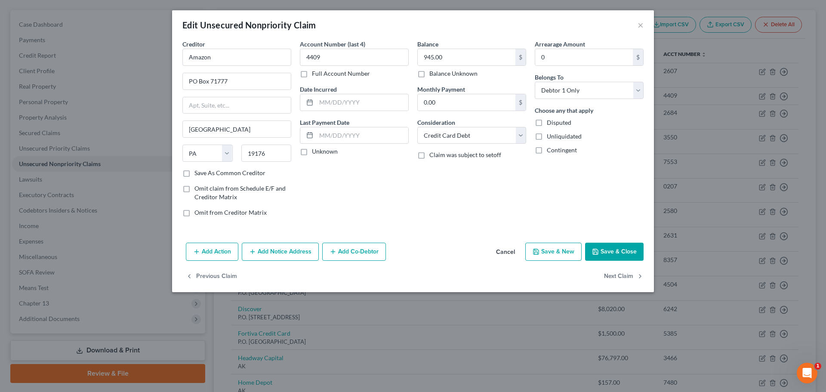
click at [391, 207] on div "Account Number (last 4) 4409 Full Account Number Date Incurred Last Payment Dat…" at bounding box center [353, 132] width 117 height 184
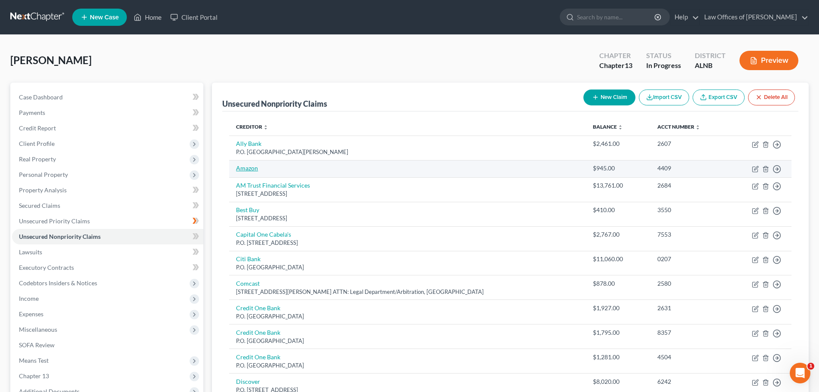
click at [250, 165] on link "Amazon" at bounding box center [247, 167] width 22 height 7
select select "2"
select select "0"
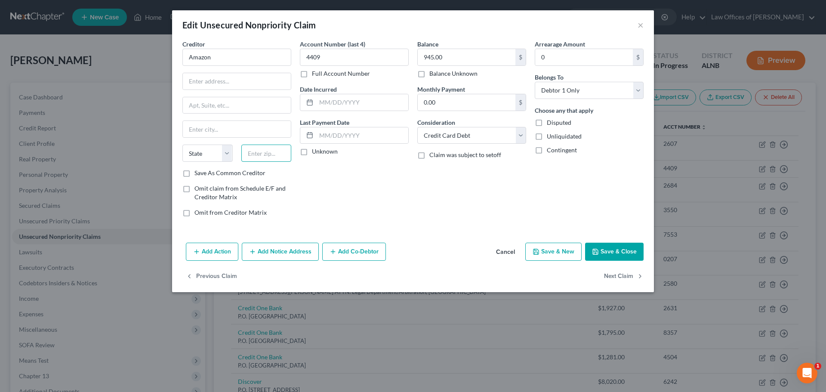
click at [265, 152] on input "text" at bounding box center [266, 152] width 50 height 17
type input "19176"
click at [335, 188] on div "Account Number (last 4) 4409 Full Account Number Date Incurred Last Payment Dat…" at bounding box center [353, 132] width 117 height 184
click at [230, 150] on select "State [US_STATE] AK AR AZ CA CO CT DE DC [GEOGRAPHIC_DATA] [GEOGRAPHIC_DATA] GU…" at bounding box center [207, 152] width 50 height 17
select select "39"
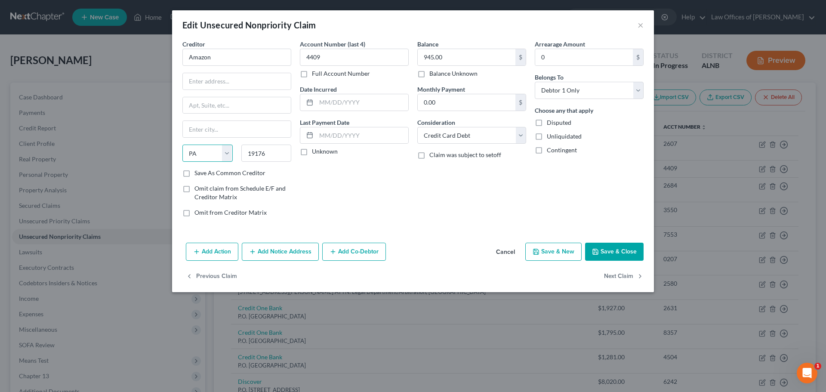
click at [182, 144] on select "State [US_STATE] AK AR AZ CA CO CT DE DC [GEOGRAPHIC_DATA] [GEOGRAPHIC_DATA] GU…" at bounding box center [207, 152] width 50 height 17
click at [264, 129] on input "text" at bounding box center [237, 129] width 108 height 16
type input "[GEOGRAPHIC_DATA]"
click at [251, 82] on input "text" at bounding box center [237, 81] width 108 height 16
type input "PO Box 71777"
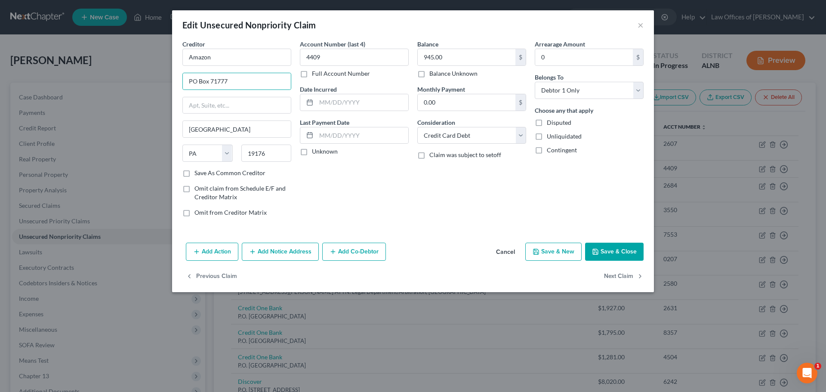
click at [624, 250] on button "Save & Close" at bounding box center [614, 252] width 58 height 18
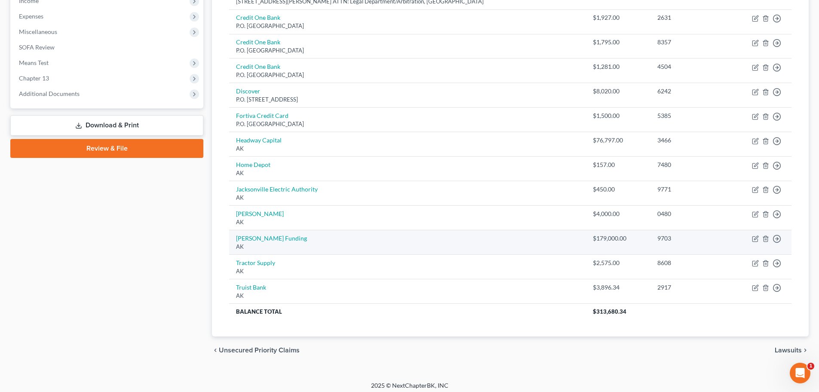
scroll to position [301, 0]
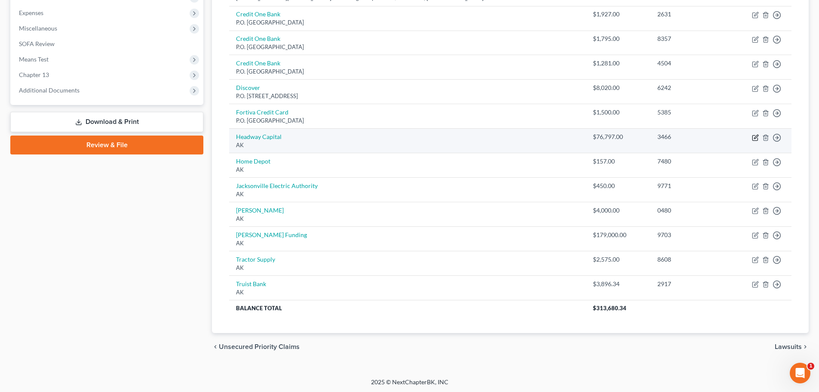
click at [753, 139] on icon "button" at bounding box center [755, 137] width 7 height 7
select select "1"
select select "10"
select select "0"
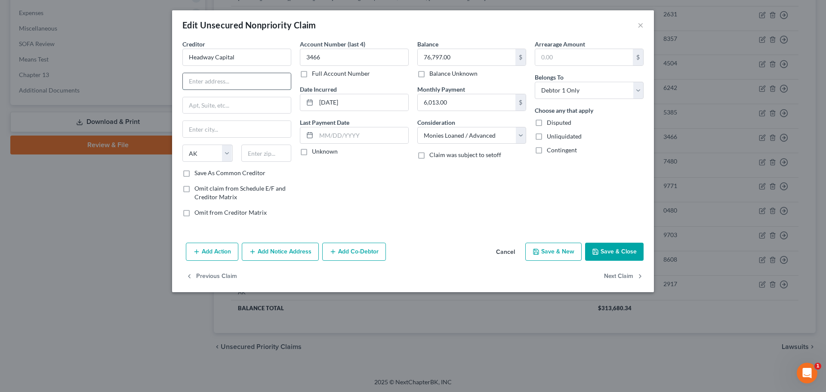
click at [229, 79] on input "text" at bounding box center [237, 81] width 108 height 16
type input "[STREET_ADDRESS][PERSON_NAME]"
click at [274, 110] on input "text" at bounding box center [237, 105] width 108 height 16
type input "Suite 100"
drag, startPoint x: 352, startPoint y: 187, endPoint x: 339, endPoint y: 181, distance: 14.1
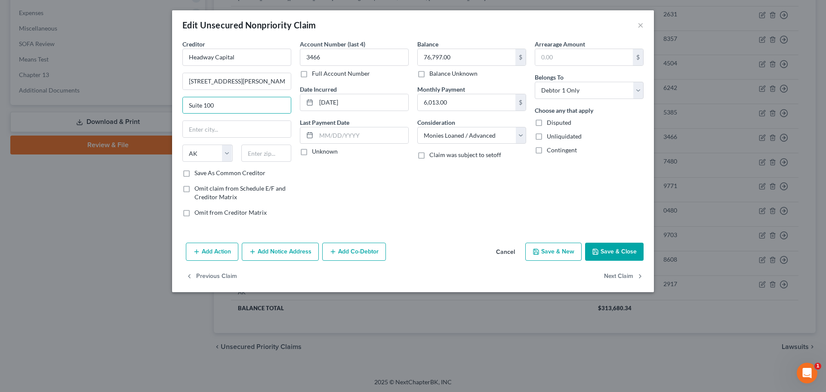
click at [352, 187] on div "Account Number (last 4) 3466 Full Account Number Date Incurred [DATE] Last Paym…" at bounding box center [353, 132] width 117 height 184
click at [263, 154] on input "text" at bounding box center [266, 152] width 50 height 17
type input "60604"
click at [357, 189] on div "Account Number (last 4) 3466 Full Account Number Date Incurred [DATE] Last Paym…" at bounding box center [353, 132] width 117 height 184
type input "[GEOGRAPHIC_DATA]"
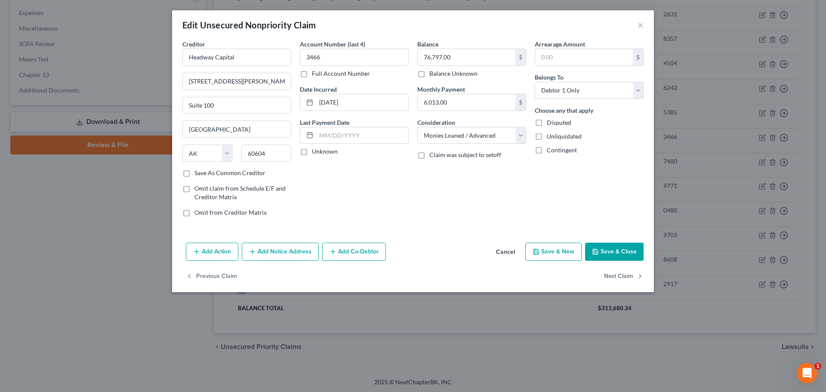
select select "14"
click at [616, 253] on button "Save & Close" at bounding box center [614, 252] width 58 height 18
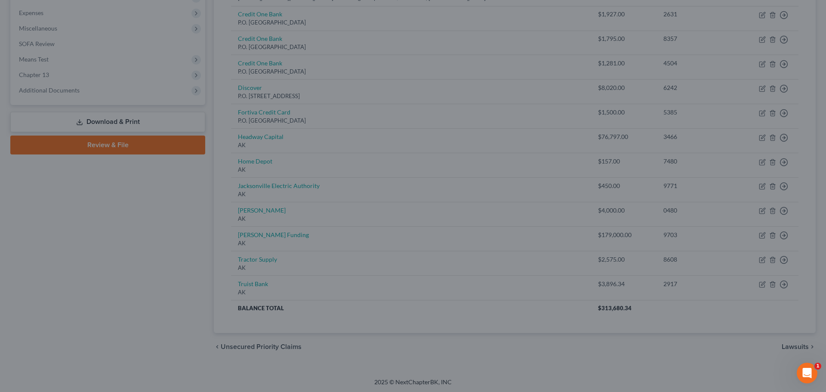
type input "0"
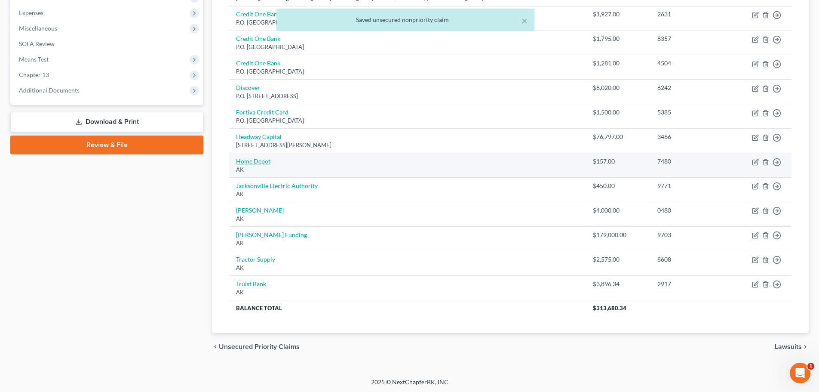
click at [260, 161] on link "Home Depot" at bounding box center [253, 160] width 34 height 7
select select "1"
select select "2"
select select "0"
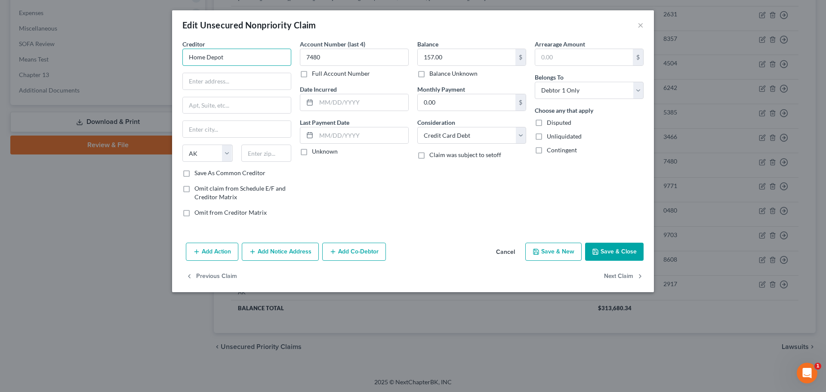
click at [228, 58] on input "Home Depot" at bounding box center [236, 57] width 109 height 17
click at [251, 81] on input "text" at bounding box center [237, 81] width 108 height 16
type input "PO Box 20483"
click at [262, 151] on input "text" at bounding box center [266, 152] width 50 height 17
type input "64195"
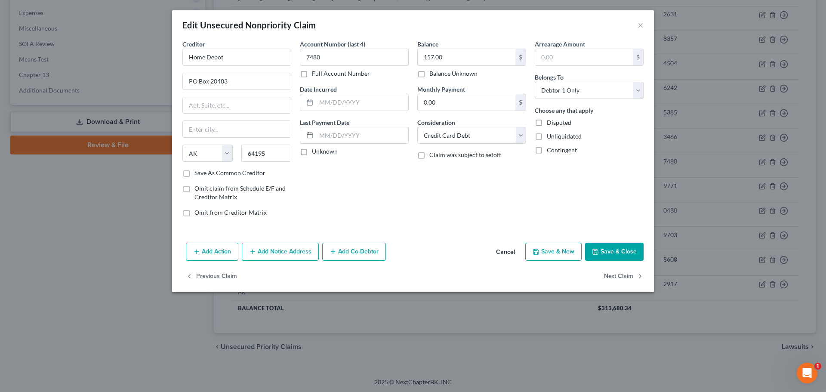
click at [362, 181] on div "Account Number (last 4) 7480 Full Account Number Date Incurred Last Payment Dat…" at bounding box center [353, 132] width 117 height 184
type input "[US_STATE][GEOGRAPHIC_DATA]"
select select "26"
click at [616, 250] on button "Save & Close" at bounding box center [614, 252] width 58 height 18
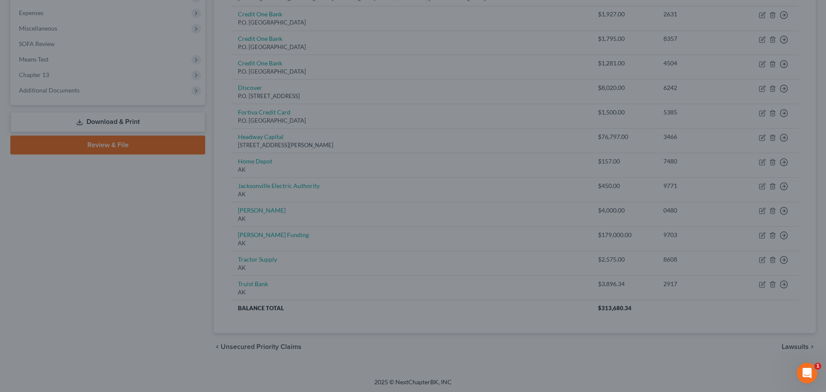
type input "0"
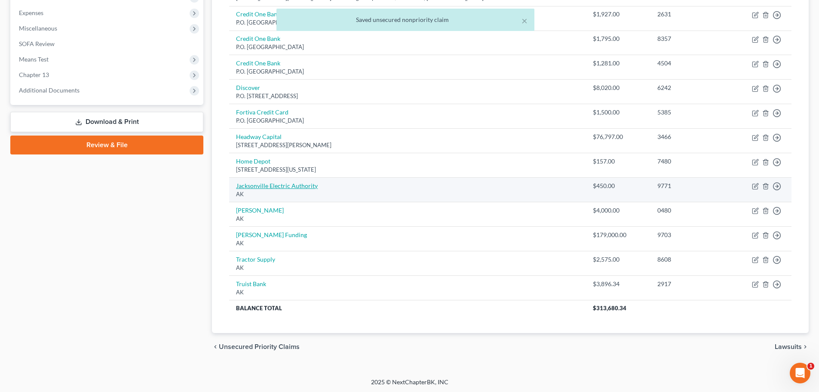
click at [254, 187] on link "Jacksonville Electric Authority" at bounding box center [277, 185] width 82 height 7
select select "1"
select select "20"
select select "0"
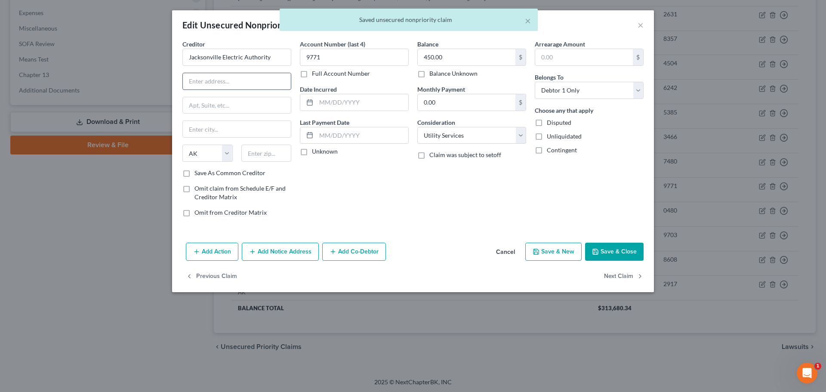
click at [274, 77] on input "text" at bounding box center [237, 81] width 108 height 16
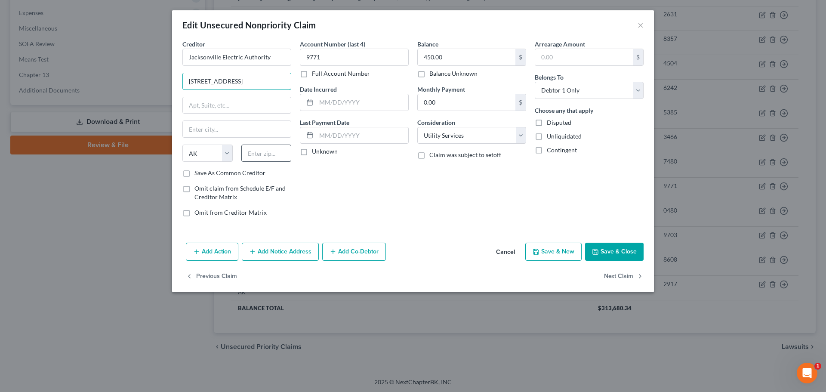
type input "[STREET_ADDRESS]"
click at [278, 154] on input "text" at bounding box center [266, 152] width 50 height 17
type input "32202"
click at [384, 192] on div "Account Number (last 4) 9771 Full Account Number Date Incurred Last Payment Dat…" at bounding box center [353, 132] width 117 height 184
type input "[GEOGRAPHIC_DATA]"
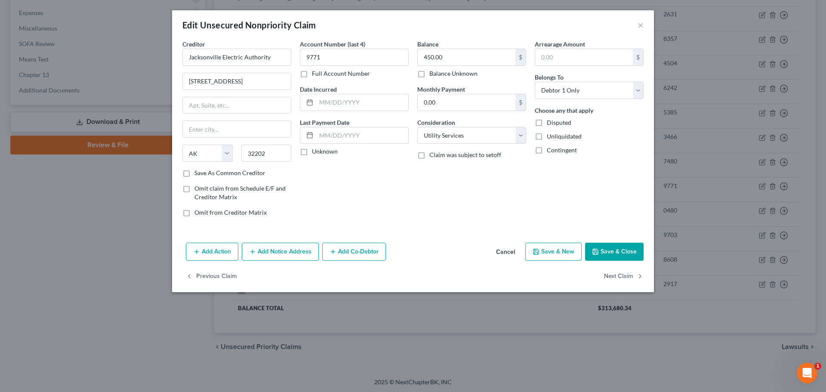
select select "9"
click at [617, 247] on button "Save & Close" at bounding box center [614, 252] width 58 height 18
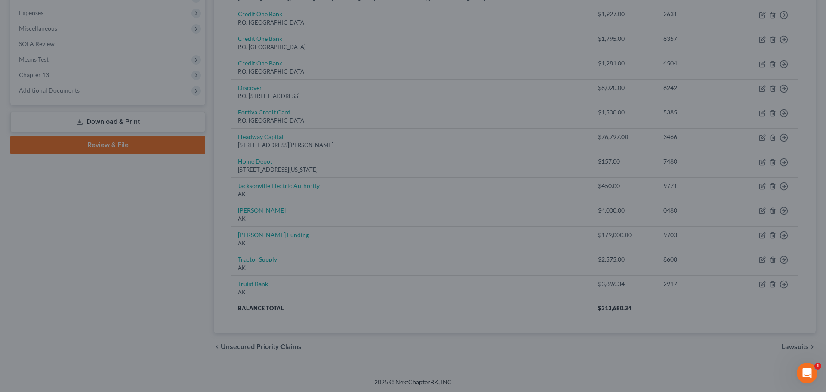
type input "0"
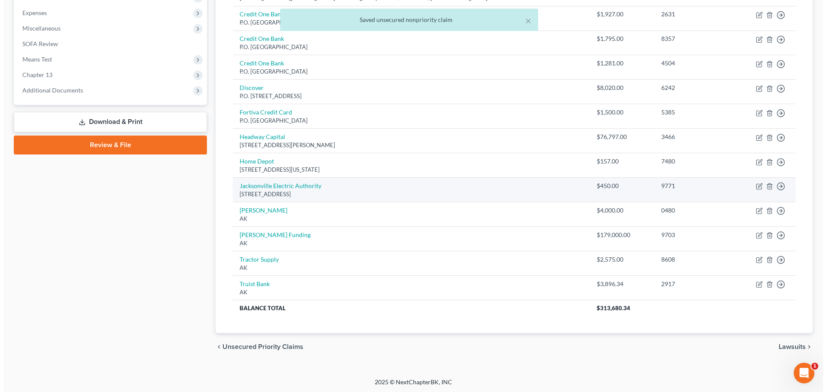
scroll to position [302, 0]
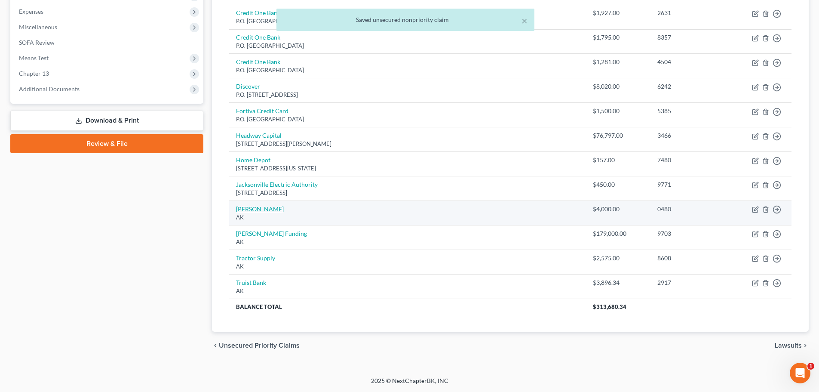
click at [249, 209] on link "[PERSON_NAME]" at bounding box center [260, 208] width 48 height 7
select select "1"
select select "2"
select select "0"
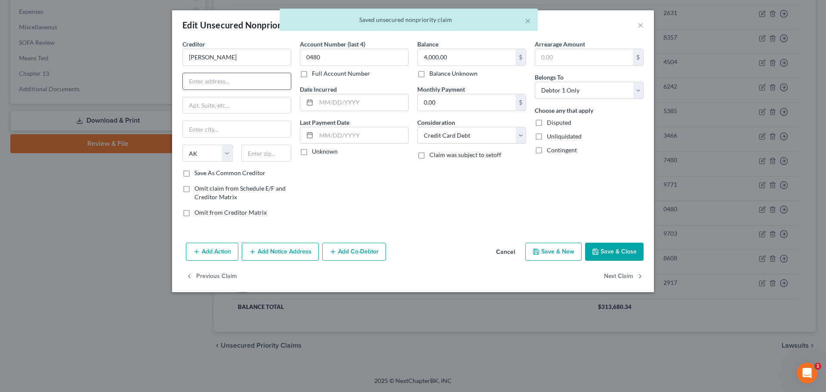
click at [229, 80] on input "text" at bounding box center [237, 81] width 108 height 16
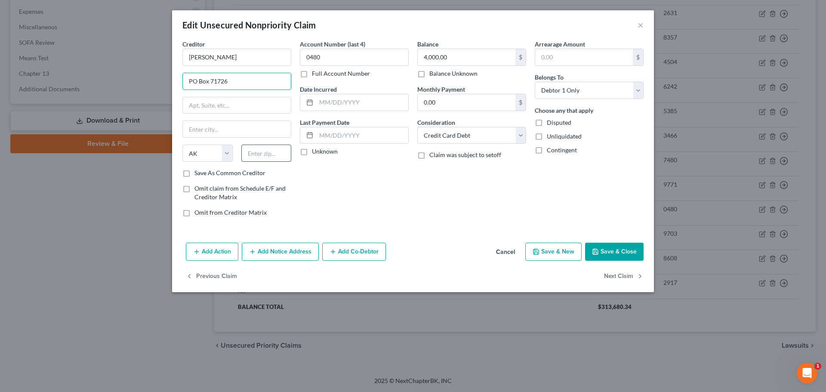
type input "PO Box 71726"
click at [278, 154] on input "text" at bounding box center [266, 152] width 50 height 17
type input "19176"
click at [372, 191] on div "Account Number (last 4) 0480 Full Account Number Date Incurred Last Payment Dat…" at bounding box center [353, 132] width 117 height 184
click at [377, 199] on div "Account Number (last 4) 0480 Full Account Number Date Incurred Last Payment Dat…" at bounding box center [353, 132] width 117 height 184
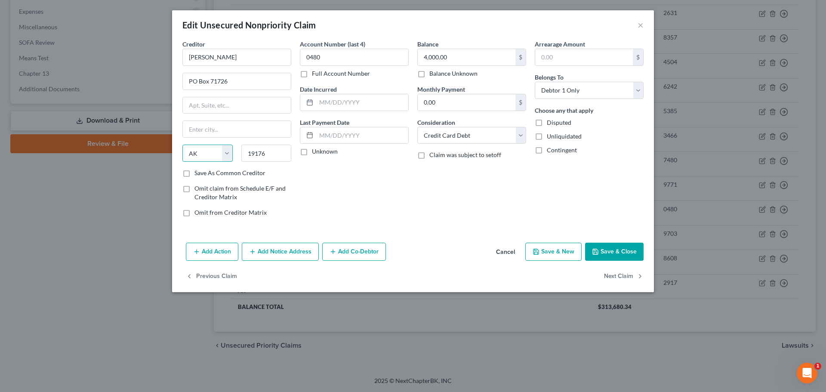
click at [226, 157] on select "State [US_STATE] AK AR AZ CA CO CT DE DC [GEOGRAPHIC_DATA] [GEOGRAPHIC_DATA] GU…" at bounding box center [207, 152] width 50 height 17
select select "39"
click at [182, 144] on select "State [US_STATE] AK AR AZ CA CO CT DE DC [GEOGRAPHIC_DATA] [GEOGRAPHIC_DATA] GU…" at bounding box center [207, 152] width 50 height 17
click at [438, 215] on div "Balance 4,000.00 $ Balance Unknown Balance Undetermined 4,000.00 $ Balance Unkn…" at bounding box center [471, 132] width 117 height 184
click at [240, 130] on input "text" at bounding box center [237, 129] width 108 height 16
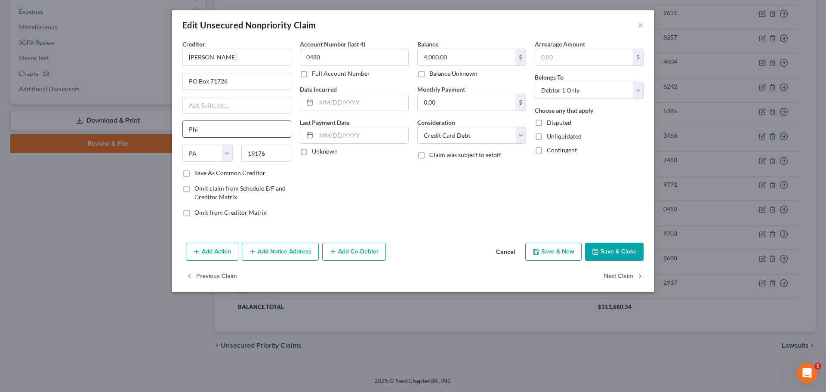
type input "[GEOGRAPHIC_DATA]"
click at [561, 209] on div "Arrearage Amount $ Belongs To * Select Debtor 1 Only Debtor 2 Only Debtor 1 And…" at bounding box center [588, 132] width 117 height 184
click at [625, 250] on button "Save & Close" at bounding box center [614, 252] width 58 height 18
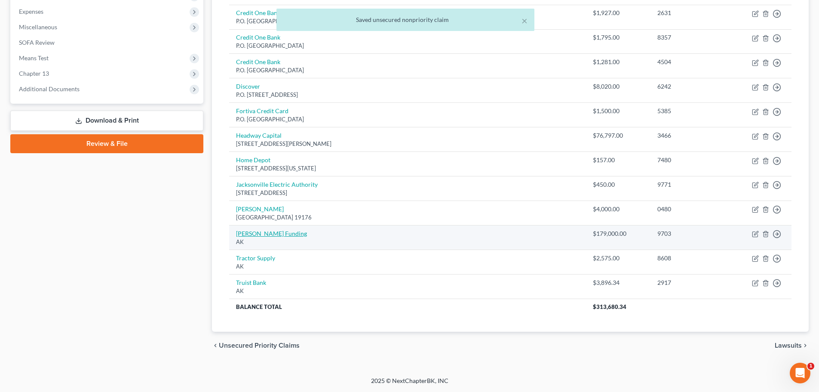
click at [264, 235] on link "[PERSON_NAME] Funding" at bounding box center [271, 233] width 71 height 7
select select "1"
select select "10"
select select "0"
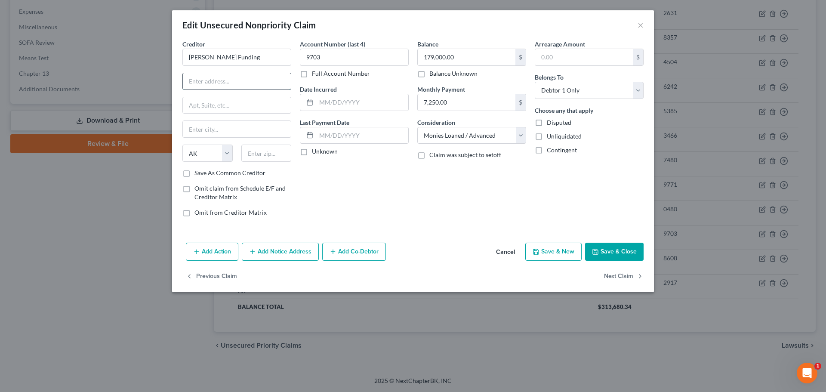
click at [239, 81] on input "text" at bounding box center [237, 81] width 108 height 16
type input "[STREET_ADDRESS]"
click at [244, 101] on input "text" at bounding box center [237, 105] width 108 height 16
type input "Suite 100"
click at [302, 188] on div "Account Number (last 4) 9703 Full Account Number Date Incurred Last Payment Dat…" at bounding box center [353, 132] width 117 height 184
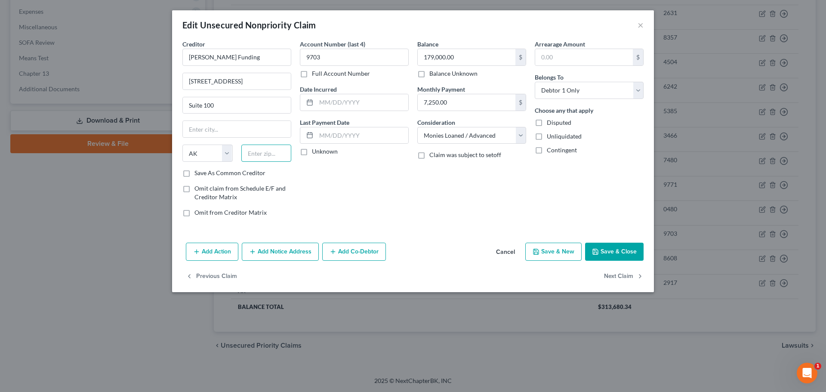
click at [275, 154] on input "text" at bounding box center [266, 152] width 50 height 17
type input "92123"
type input "[GEOGRAPHIC_DATA]"
select select "4"
click at [355, 215] on div "Account Number (last 4) 9703 Full Account Number Date Incurred Last Payment Dat…" at bounding box center [353, 132] width 117 height 184
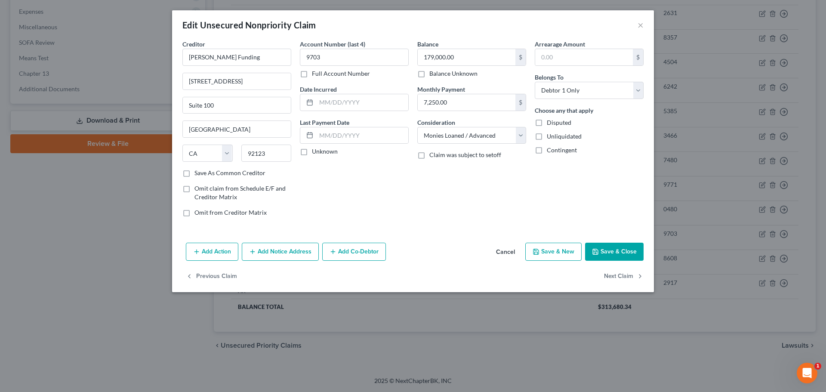
click at [280, 249] on button "Add Notice Address" at bounding box center [280, 252] width 77 height 18
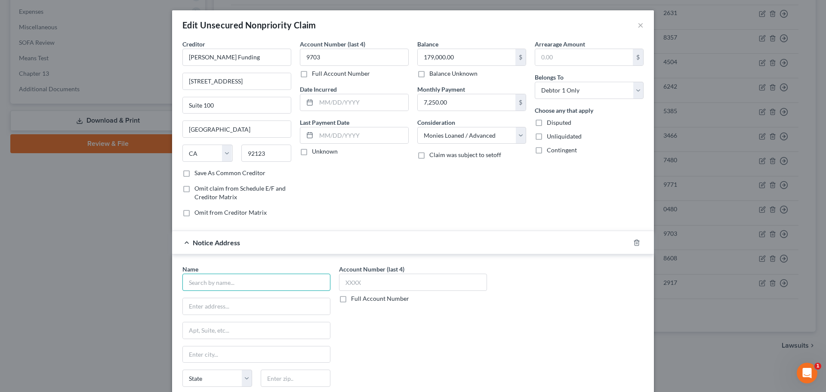
click at [257, 278] on input "text" at bounding box center [256, 282] width 148 height 17
type input "[PERSON_NAME] and [PERSON_NAME]"
click at [266, 308] on input "text" at bounding box center [256, 306] width 147 height 16
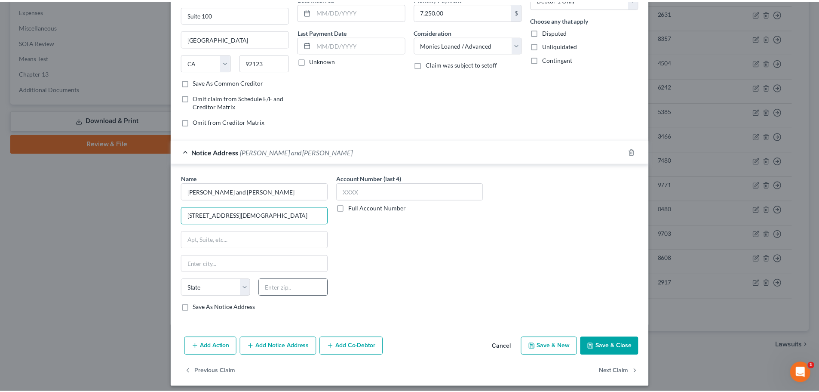
scroll to position [96, 0]
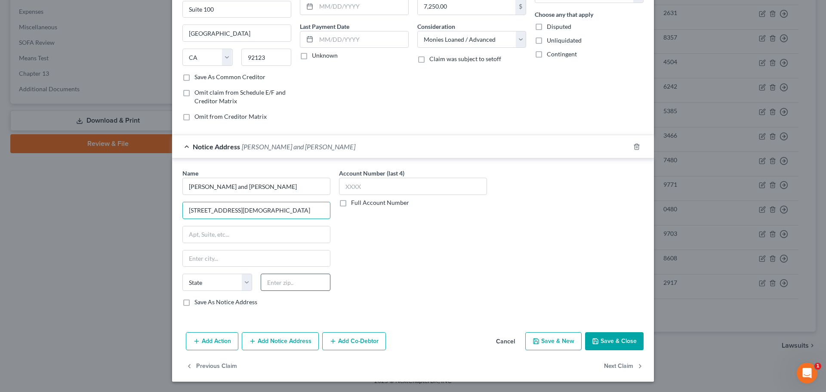
type input "[STREET_ADDRESS][DEMOGRAPHIC_DATA]"
click at [302, 285] on input "text" at bounding box center [296, 282] width 70 height 17
click at [218, 235] on input "text" at bounding box center [256, 234] width 147 height 16
click at [315, 280] on input "text" at bounding box center [296, 282] width 70 height 17
drag, startPoint x: 221, startPoint y: 235, endPoint x: 202, endPoint y: 234, distance: 18.5
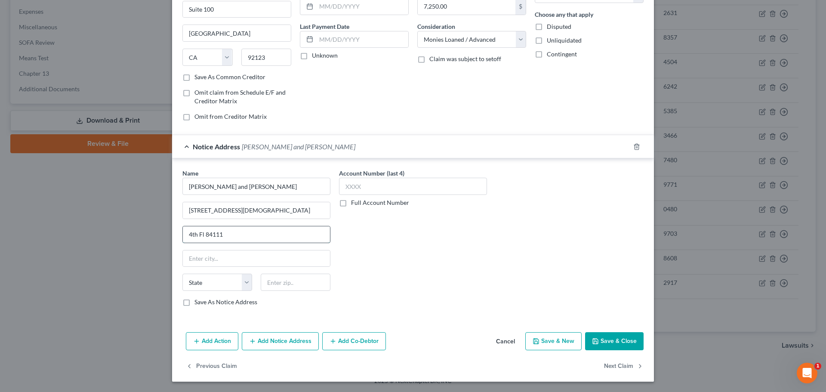
click at [202, 234] on input "4th Fl 84111" at bounding box center [256, 234] width 147 height 16
type input "4th Fl"
click at [288, 288] on input "text" at bounding box center [296, 282] width 70 height 17
paste input "84111"
type input "84111"
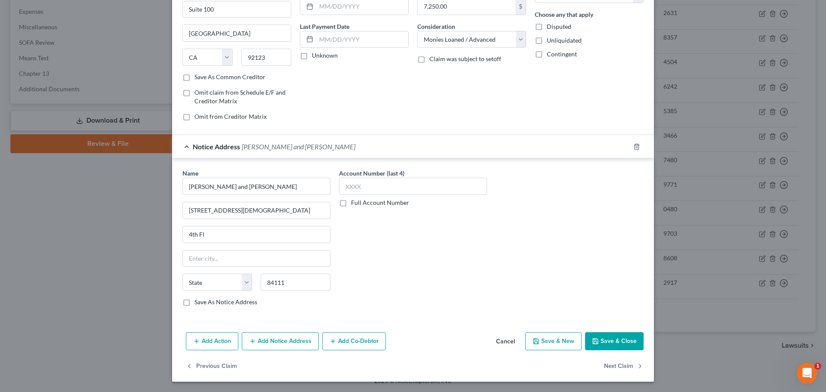
type input "[GEOGRAPHIC_DATA]"
select select "46"
click at [424, 274] on div "Account Number (last 4) Full Account Number" at bounding box center [413, 241] width 157 height 144
click at [624, 340] on button "Save & Close" at bounding box center [614, 341] width 58 height 18
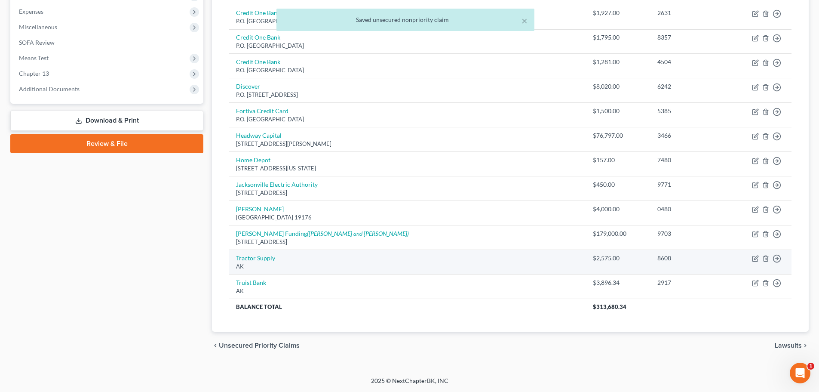
click at [264, 258] on link "Tractor Supply" at bounding box center [255, 257] width 39 height 7
select select "1"
select select "2"
select select "0"
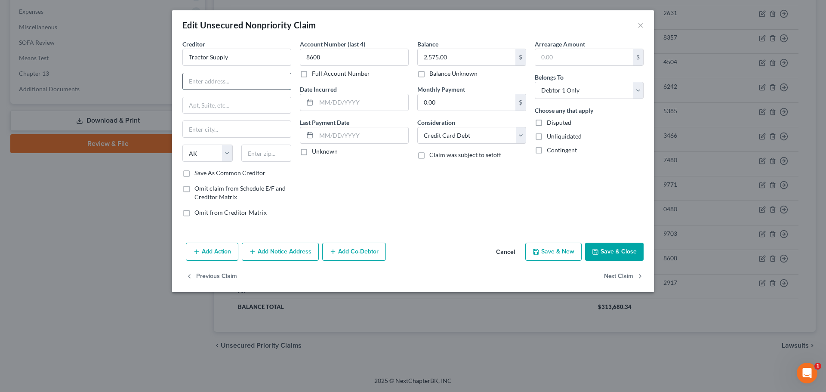
click at [255, 78] on input "text" at bounding box center [237, 81] width 108 height 16
type input "PO Box 9058"
click at [274, 152] on input "text" at bounding box center [266, 152] width 50 height 17
type input "37615"
type input "[GEOGRAPHIC_DATA]"
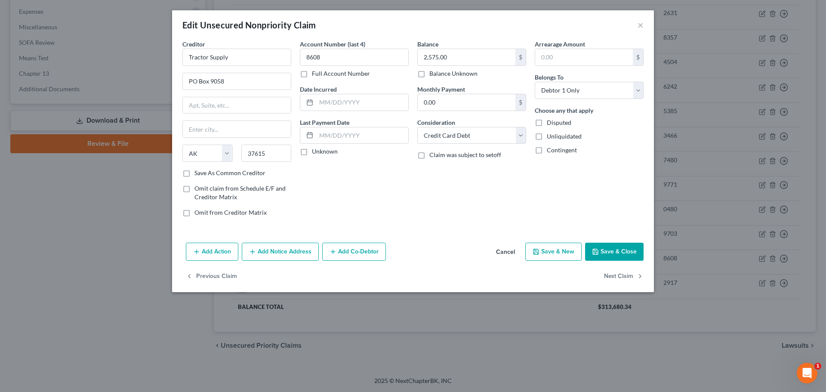
select select "44"
click at [334, 208] on div "Account Number (last 4) 8608 Full Account Number Date Incurred Last Payment Dat…" at bounding box center [353, 132] width 117 height 184
click at [622, 251] on button "Save & Close" at bounding box center [614, 252] width 58 height 18
type input "0"
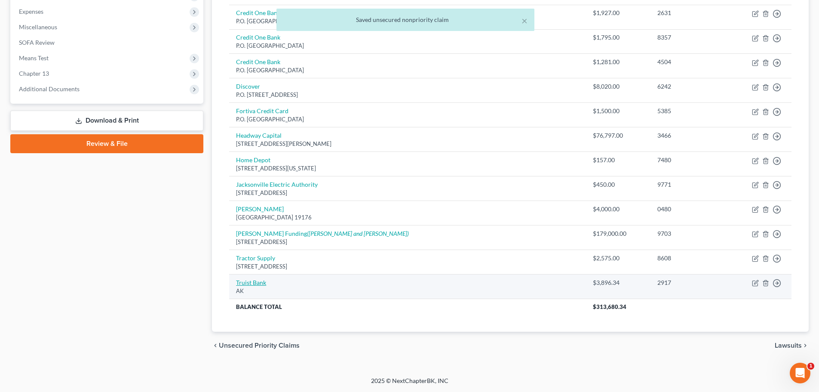
click at [248, 282] on link "Truist Bank" at bounding box center [251, 282] width 30 height 7
select select "1"
select select "10"
select select "0"
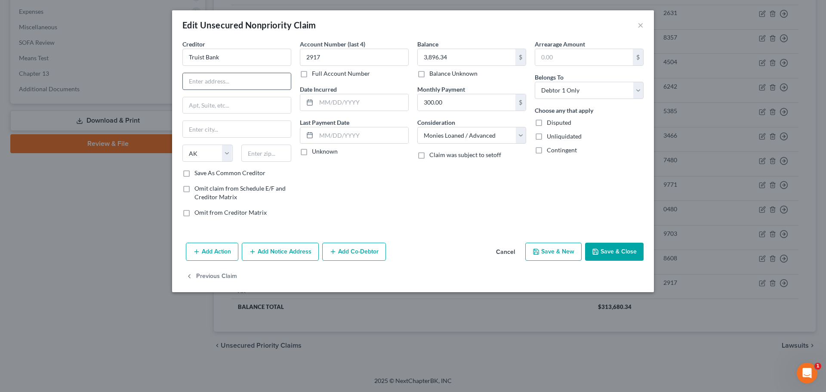
click at [226, 79] on input "text" at bounding box center [237, 81] width 108 height 16
type input "[STREET_ADDRESS][PERSON_NAME]"
click at [277, 152] on input "text" at bounding box center [266, 152] width 50 height 17
type input "28202"
type input "Charlotte"
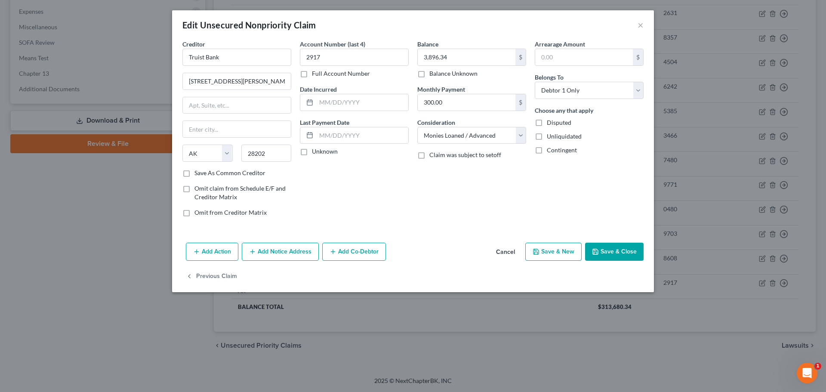
select select "28"
click at [333, 171] on div "Account Number (last 4) 2917 Full Account Number Date Incurred Last Payment Dat…" at bounding box center [353, 132] width 117 height 184
click at [614, 250] on button "Save & Close" at bounding box center [614, 252] width 58 height 18
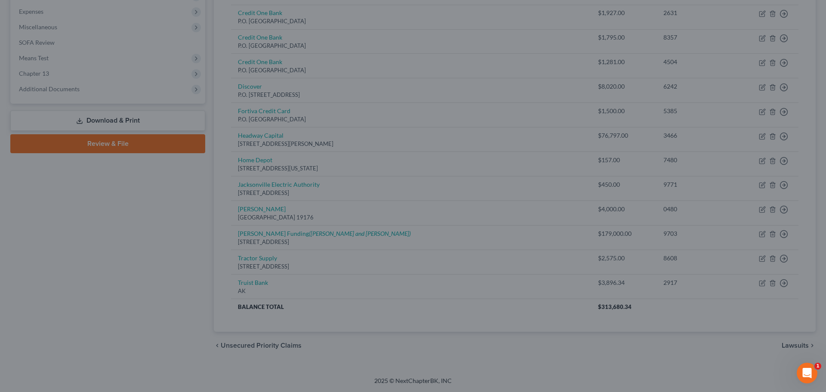
type input "0"
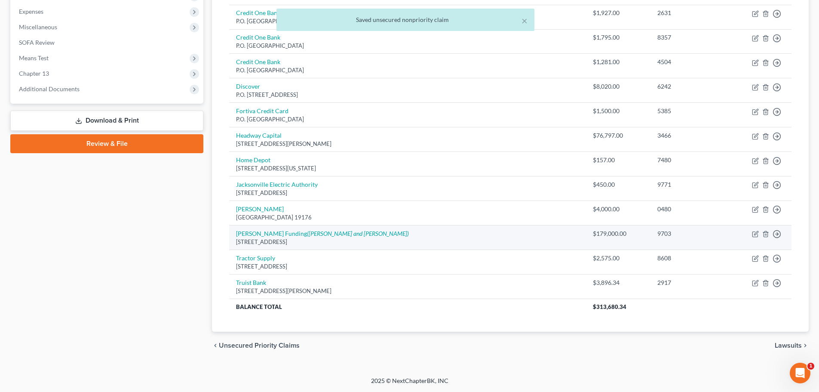
scroll to position [0, 0]
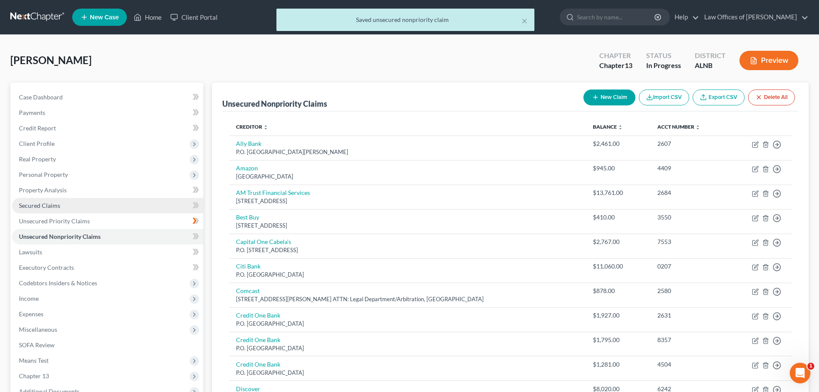
click at [52, 208] on span "Secured Claims" at bounding box center [39, 205] width 41 height 7
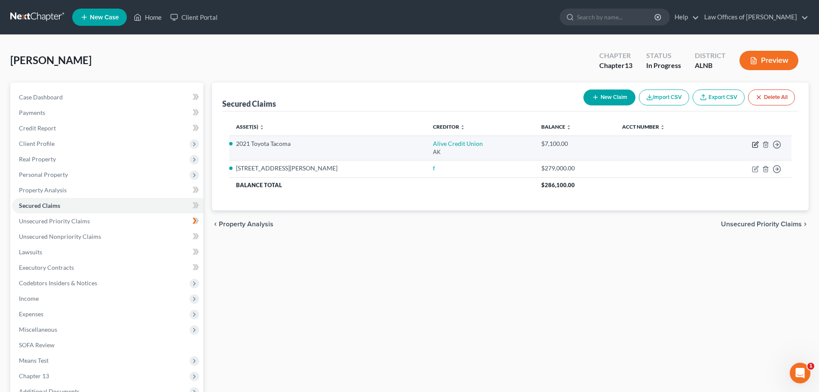
click at [756, 144] on icon "button" at bounding box center [755, 144] width 7 height 7
select select "1"
select select "2"
select select "0"
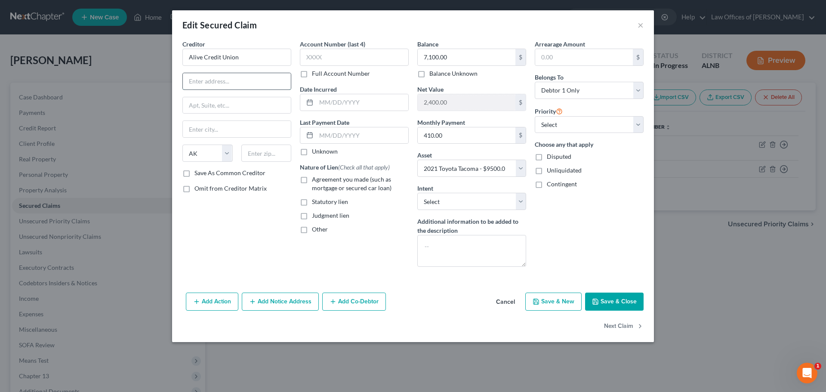
click at [255, 85] on input "text" at bounding box center [237, 81] width 108 height 16
click at [259, 80] on input "text" at bounding box center [237, 81] width 108 height 16
click at [231, 79] on input "text" at bounding box center [237, 81] width 108 height 16
paste input "[STREET_ADDRESS][PERSON_NAME]"
type input "[STREET_ADDRESS][PERSON_NAME]"
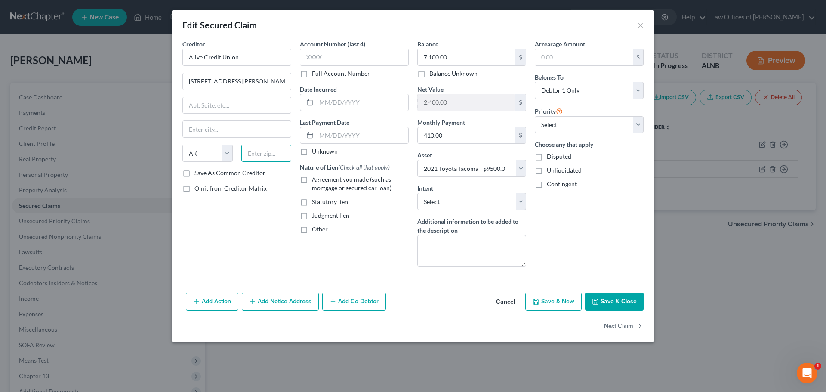
click at [263, 152] on input "text" at bounding box center [266, 152] width 50 height 17
type input "32246"
click at [268, 265] on div "Creditor * Alive Credit Union 9790 [PERSON_NAME][GEOGRAPHIC_DATA][US_STATE] AZ …" at bounding box center [236, 157] width 117 height 234
type input "[GEOGRAPHIC_DATA]"
select select "9"
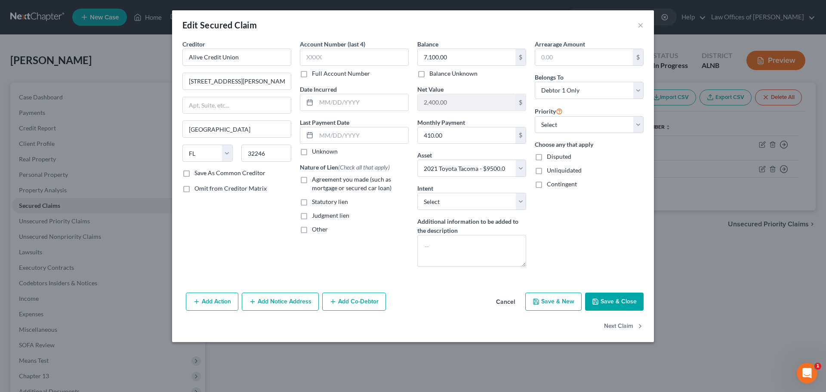
click at [617, 299] on button "Save & Close" at bounding box center [614, 301] width 58 height 18
select select
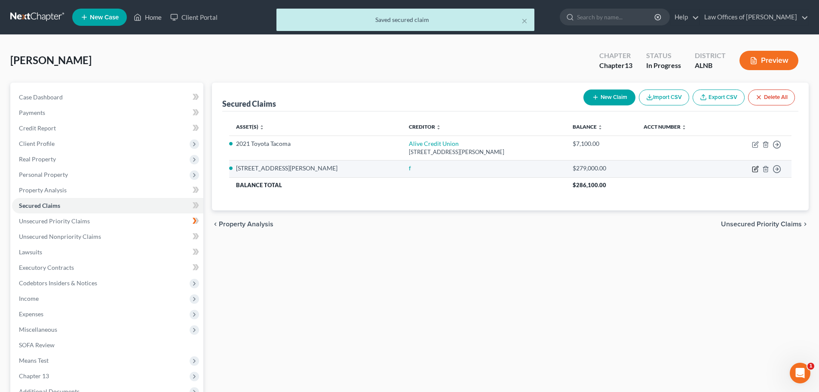
click at [755, 168] on icon "button" at bounding box center [756, 168] width 4 height 4
select select "5"
select select "3"
select select "0"
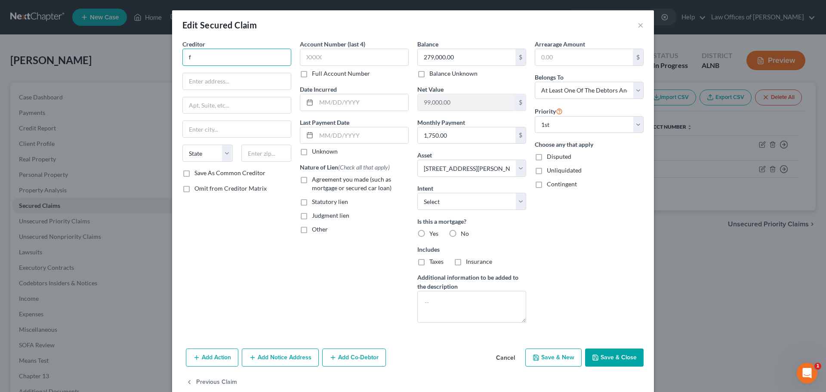
click at [205, 55] on input "f" at bounding box center [236, 57] width 109 height 17
click at [223, 56] on input "text" at bounding box center [236, 57] width 109 height 17
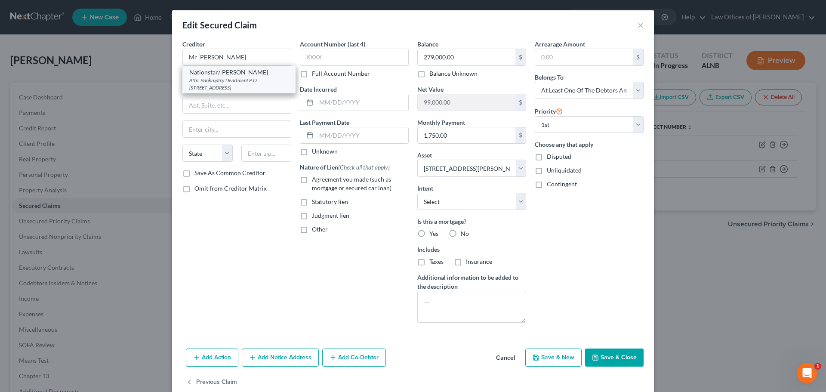
click at [212, 72] on div "Nationstar/[PERSON_NAME]" at bounding box center [238, 72] width 99 height 9
type input "Nationstar/[PERSON_NAME]"
type input "Attn: Bankruptcy Deartment"
type input "P.O. Box 619096"
type input "[GEOGRAPHIC_DATA]"
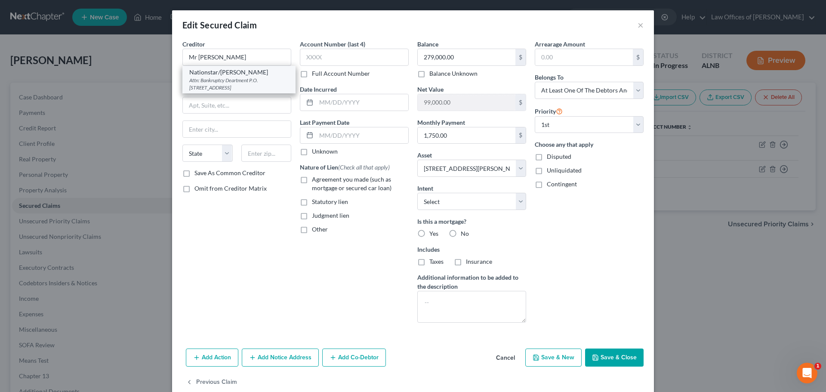
select select "45"
type input "75261"
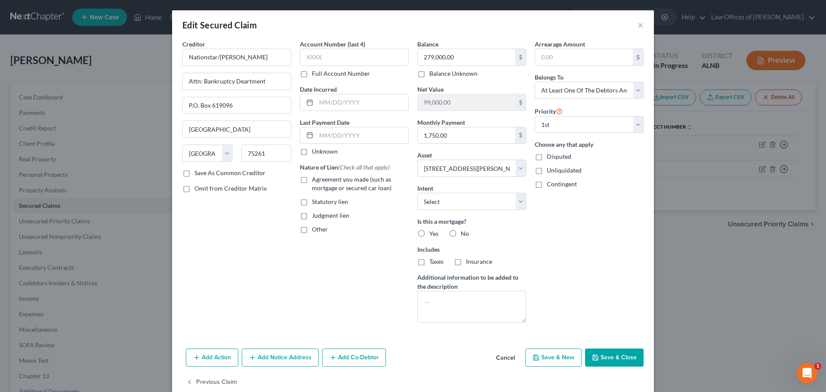
click at [615, 356] on button "Save & Close" at bounding box center [614, 357] width 58 height 18
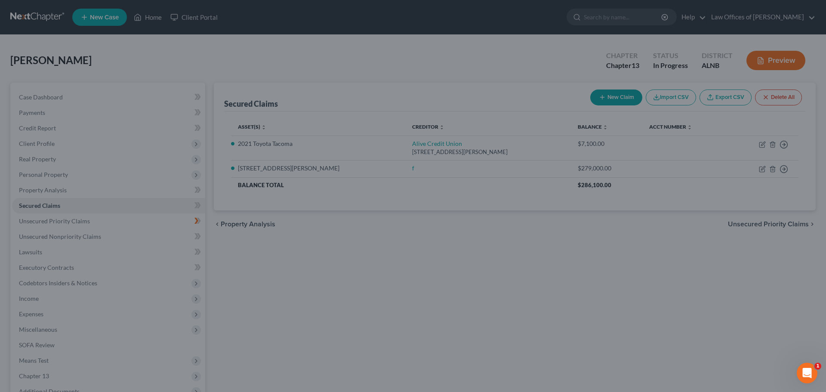
select select "5"
type input "0"
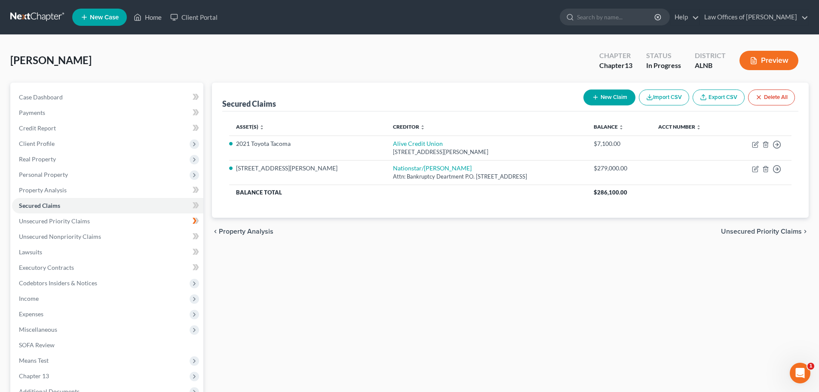
click at [295, 31] on nav "Home New Case Client Portal Law Offices of [PERSON_NAME] [EMAIL_ADDRESS][DOMAIN…" at bounding box center [409, 17] width 819 height 34
click at [89, 219] on link "Unsecured Priority Claims" at bounding box center [107, 220] width 191 height 15
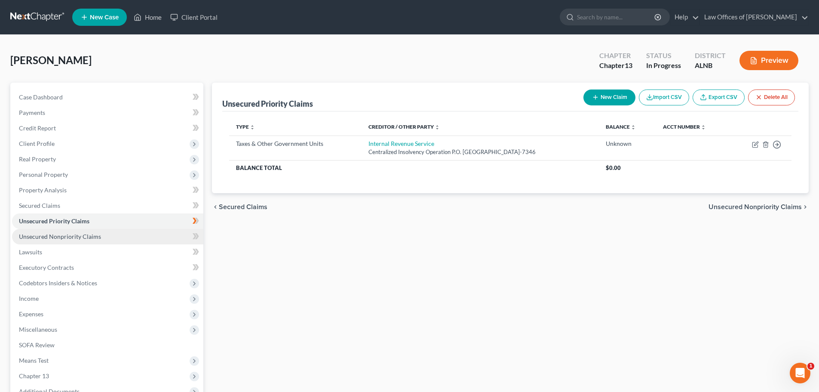
click at [96, 234] on span "Unsecured Nonpriority Claims" at bounding box center [60, 236] width 82 height 7
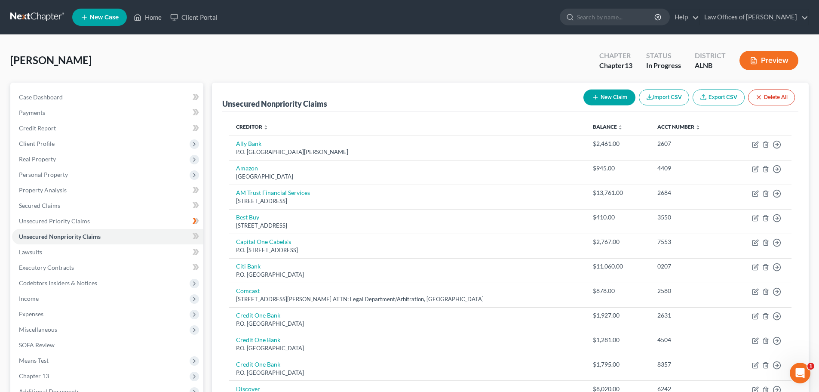
click at [614, 96] on button "New Claim" at bounding box center [610, 97] width 52 height 16
select select "0"
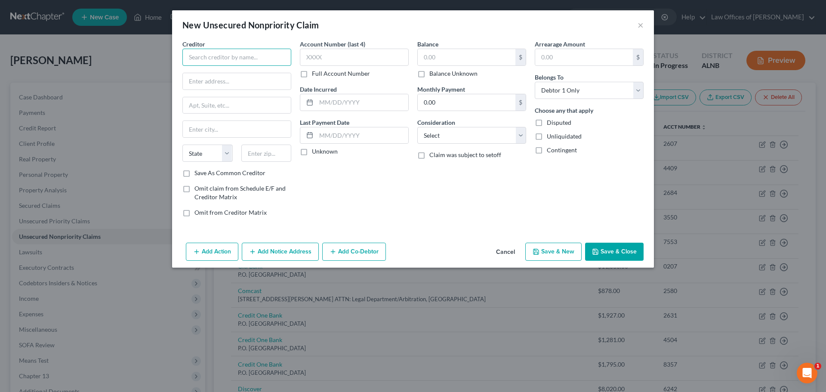
click at [256, 54] on input "text" at bounding box center [236, 57] width 109 height 17
type input "Small Business Association"
click at [248, 83] on input "text" at bounding box center [237, 81] width 108 height 16
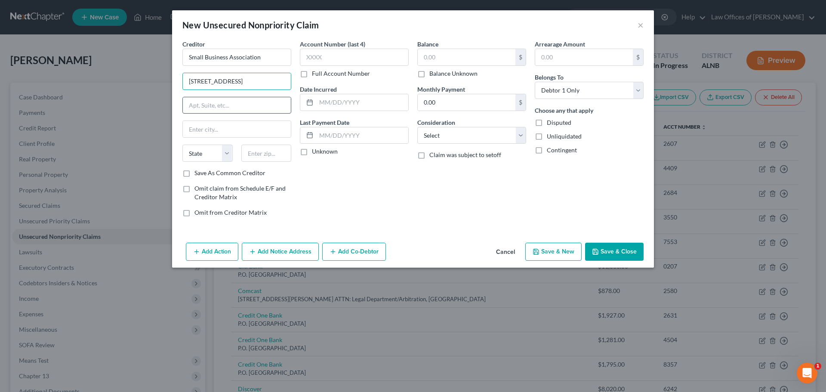
type input "[STREET_ADDRESS]"
click at [253, 99] on input "text" at bounding box center [237, 105] width 108 height 16
type input "Suitee 101"
click at [274, 151] on input "text" at bounding box center [266, 152] width 50 height 17
type input "93721"
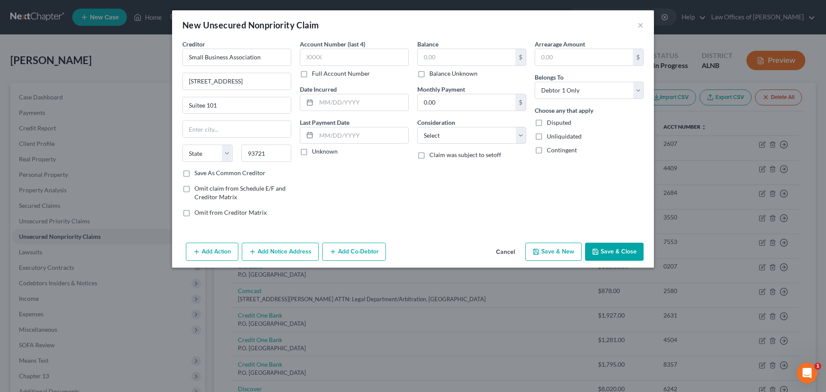
click at [380, 180] on div "Account Number (last 4) Full Account Number Date Incurred Last Payment Date Unk…" at bounding box center [353, 132] width 117 height 184
type input "[GEOGRAPHIC_DATA]"
select select "4"
click at [363, 55] on input "text" at bounding box center [354, 57] width 109 height 17
type input "7400"
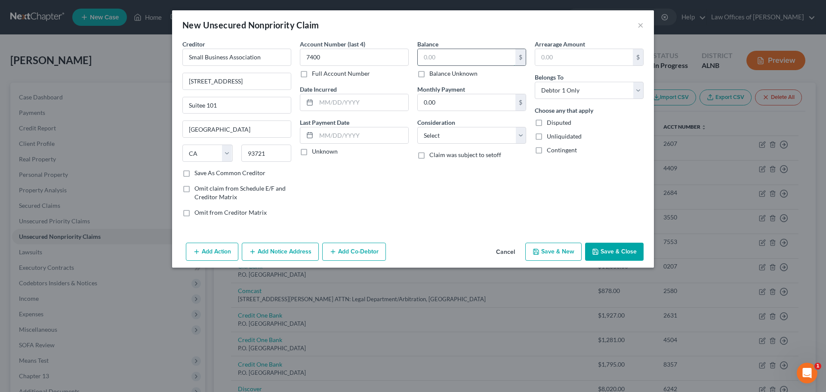
click at [456, 52] on input "text" at bounding box center [467, 57] width 98 height 16
type input "148,858.00"
click at [615, 251] on button "Save & Close" at bounding box center [614, 252] width 58 height 18
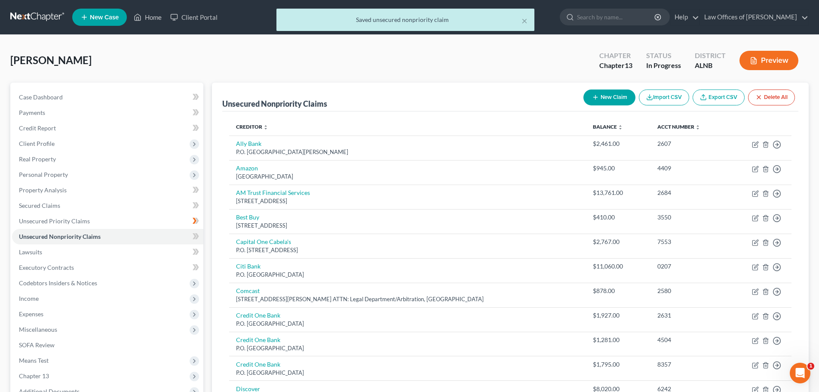
click at [397, 64] on div "[PERSON_NAME] Upgraded Chapter Chapter 13 Status In [GEOGRAPHIC_DATA] [GEOGRAPH…" at bounding box center [409, 63] width 799 height 37
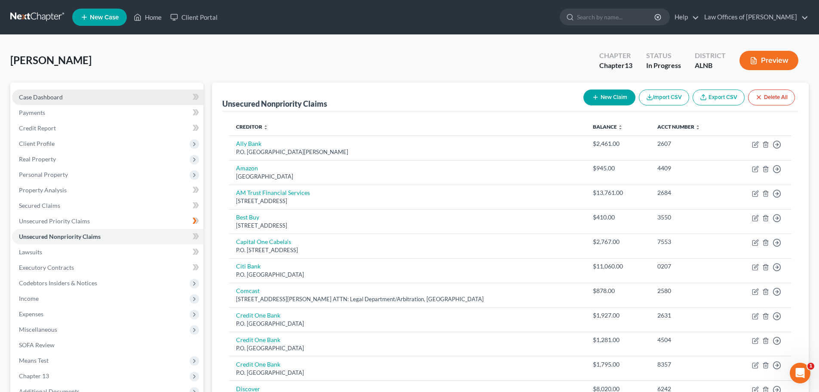
click at [49, 95] on span "Case Dashboard" at bounding box center [41, 96] width 44 height 7
select select "4"
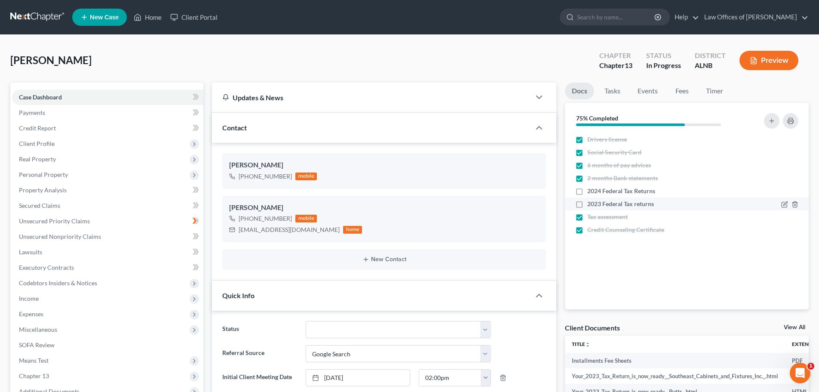
click at [587, 204] on label "2023 Federal Tax returns" at bounding box center [620, 204] width 67 height 9
click at [591, 204] on input "2023 Federal Tax returns" at bounding box center [594, 203] width 6 height 6
checkbox input "true"
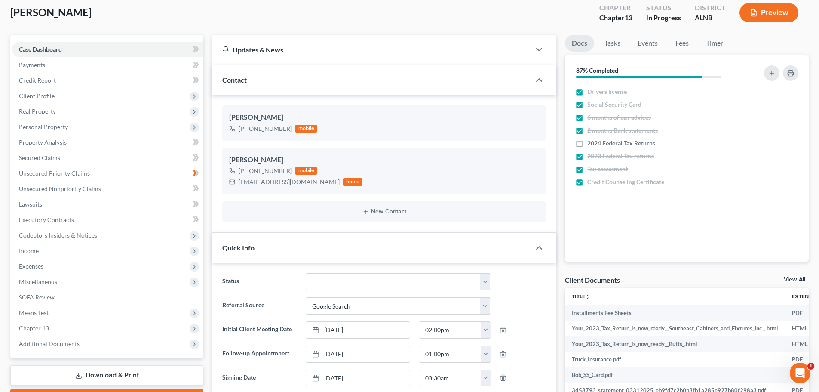
scroll to position [43, 0]
